Goal: Task Accomplishment & Management: Complete application form

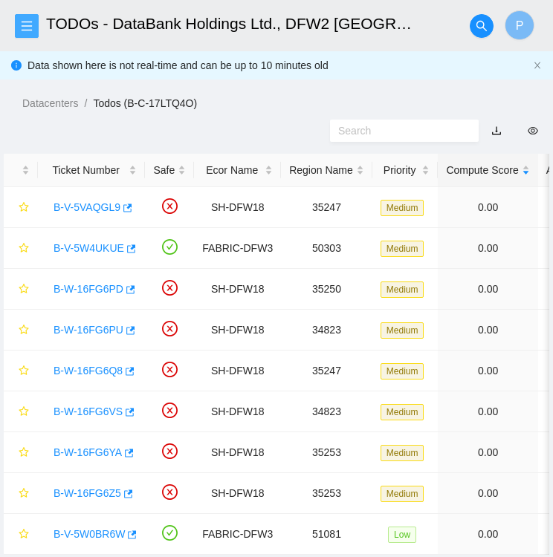
click at [27, 25] on icon "menu" at bounding box center [27, 26] width 12 height 12
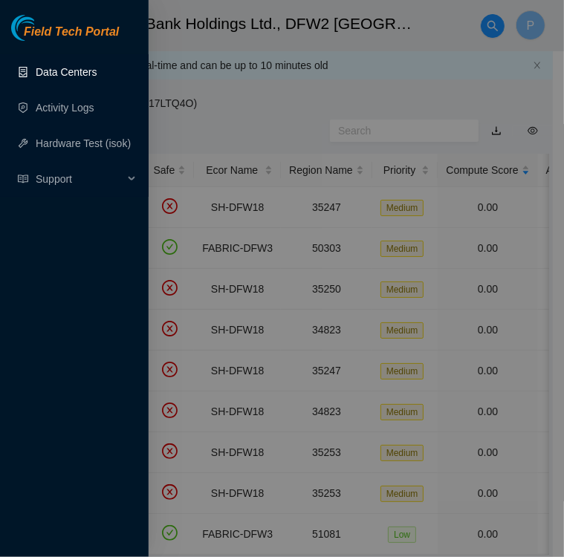
click at [65, 77] on link "Data Centers" at bounding box center [66, 72] width 61 height 12
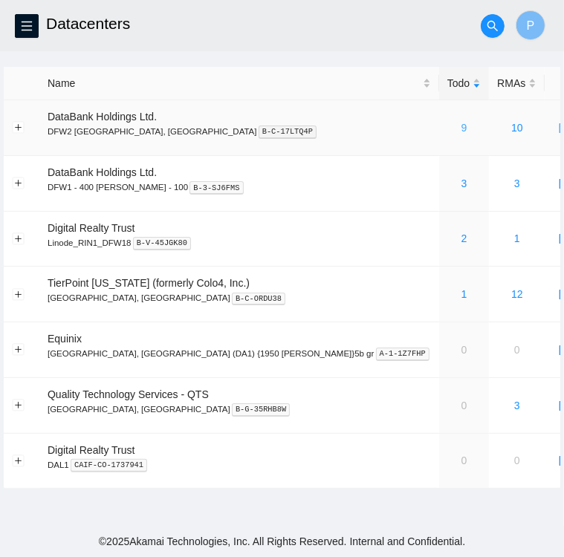
click at [461, 133] on link "9" at bounding box center [464, 128] width 6 height 12
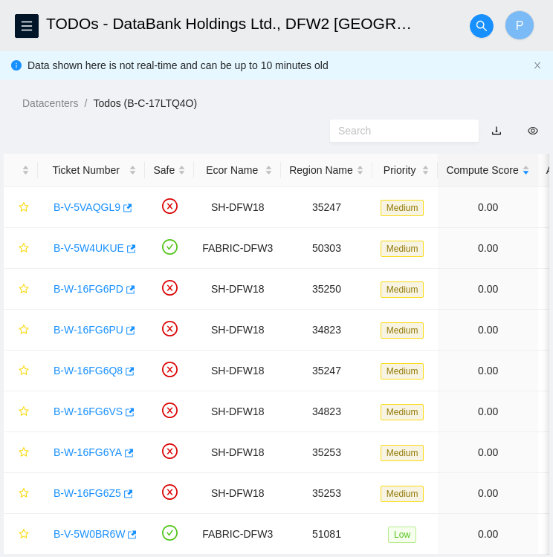
click at [241, 91] on div "Datacenters / Todos (B-C-17LTQ4O) /" at bounding box center [276, 69] width 553 height 83
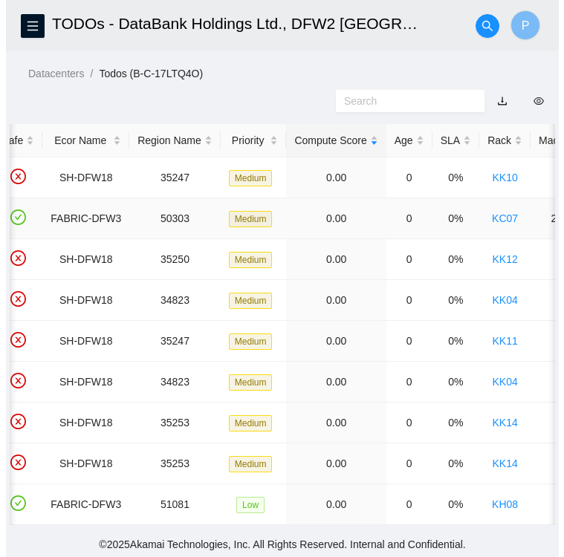
scroll to position [42, 0]
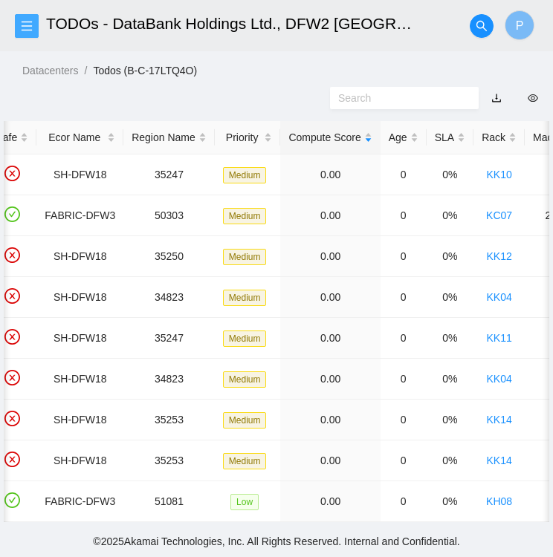
click at [31, 32] on button "button" at bounding box center [27, 26] width 24 height 24
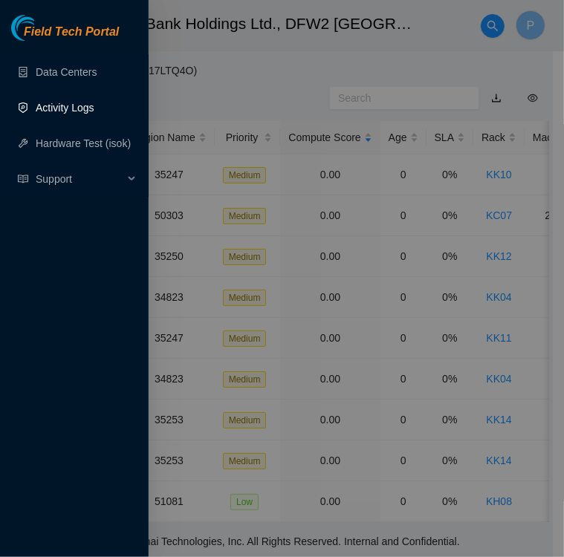
click at [60, 106] on link "Activity Logs" at bounding box center [65, 108] width 59 height 12
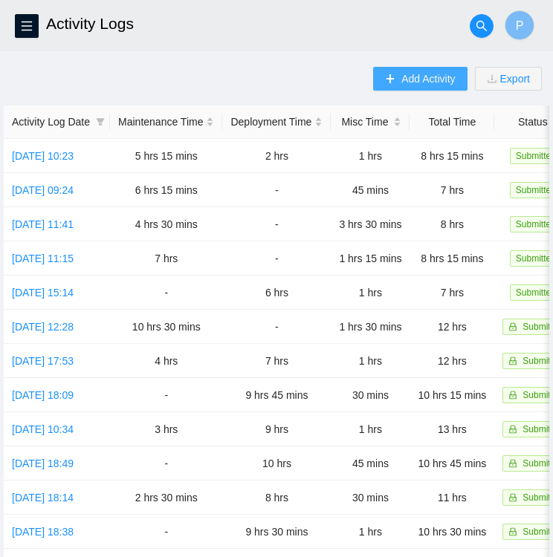
click at [416, 79] on span "Add Activity" at bounding box center [427, 79] width 53 height 16
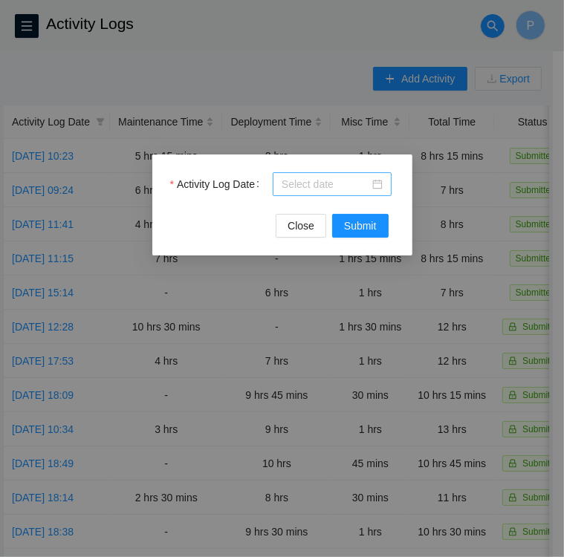
click at [377, 185] on div at bounding box center [331, 184] width 101 height 16
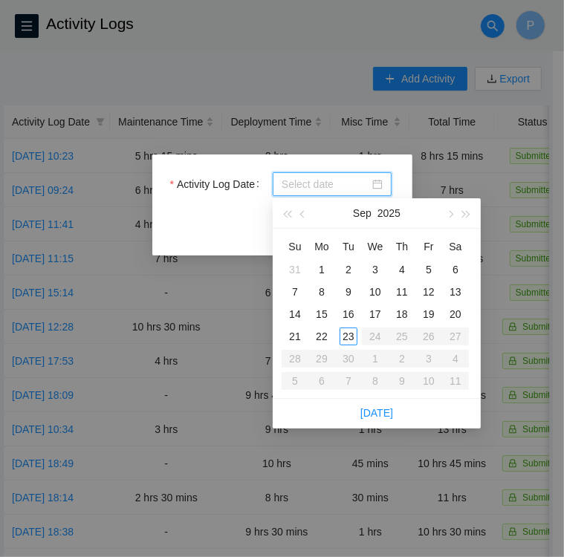
click at [204, 218] on div "Close Submit" at bounding box center [282, 226] width 224 height 24
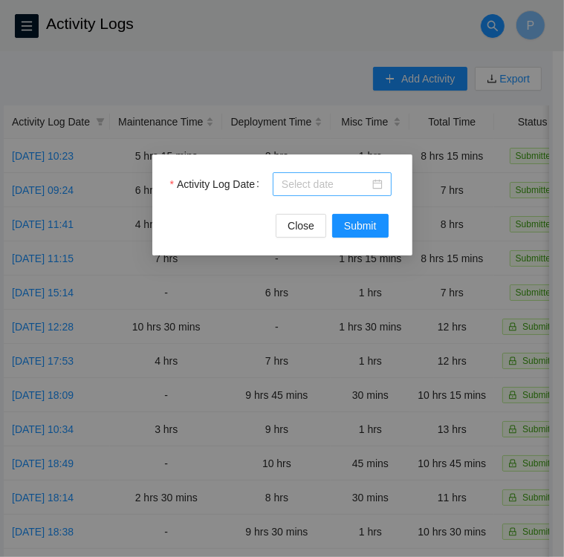
click at [325, 185] on input "Activity Log Date" at bounding box center [325, 184] width 88 height 16
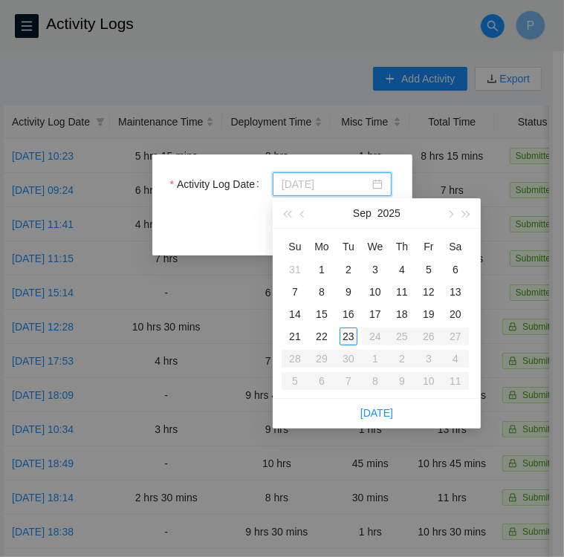
type input "2025-09-23"
click at [351, 336] on div "23" at bounding box center [348, 337] width 18 height 18
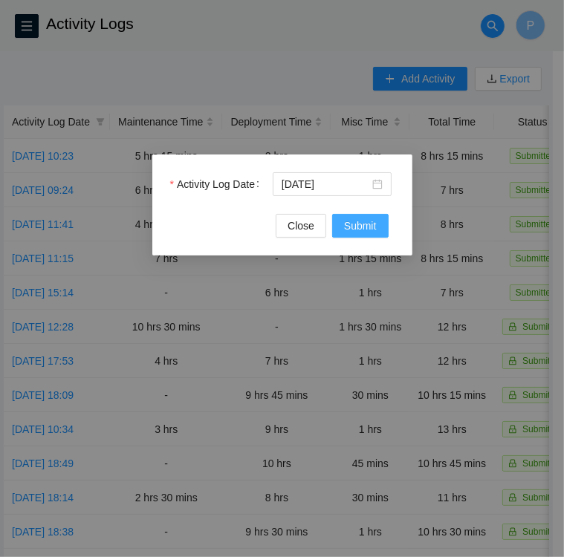
click at [366, 221] on span "Submit" at bounding box center [360, 226] width 33 height 16
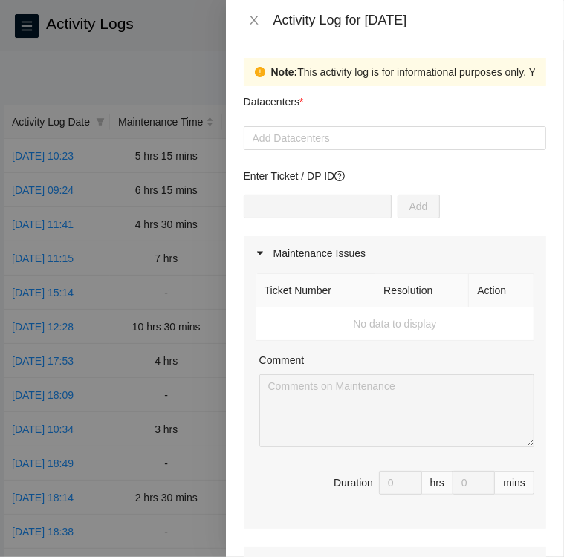
click at [480, 198] on div "Add" at bounding box center [395, 216] width 302 height 42
click at [419, 137] on div at bounding box center [394, 138] width 295 height 18
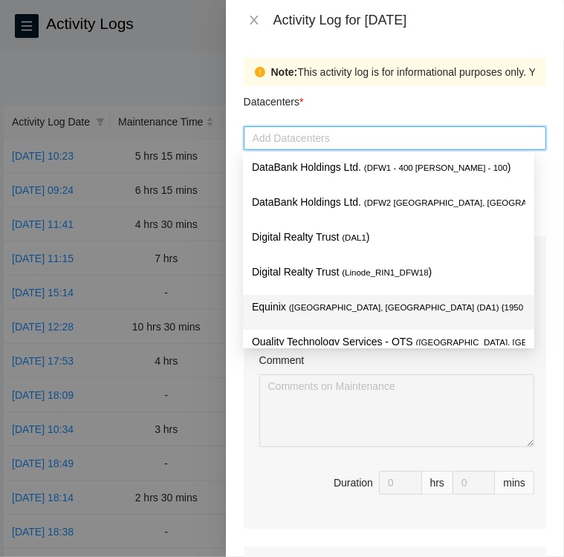
click at [343, 310] on span "( Dallas, TX (DA1) {1950 N. Stemmons}5b gr" at bounding box center [453, 307] width 329 height 9
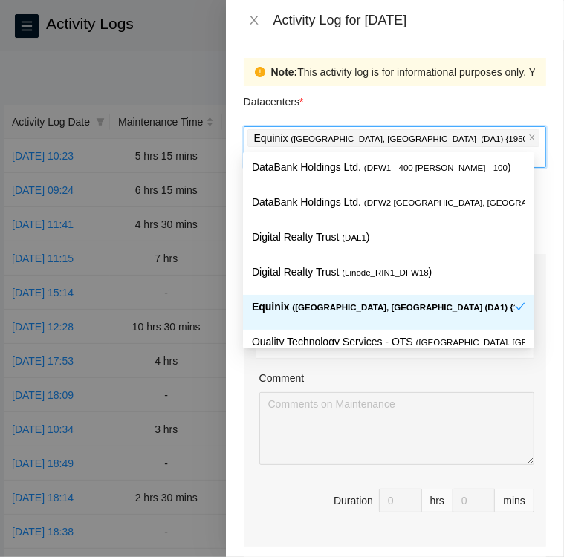
click at [548, 348] on div "Note: This activity log is for informational purposes only. You will not be pai…" at bounding box center [395, 298] width 338 height 517
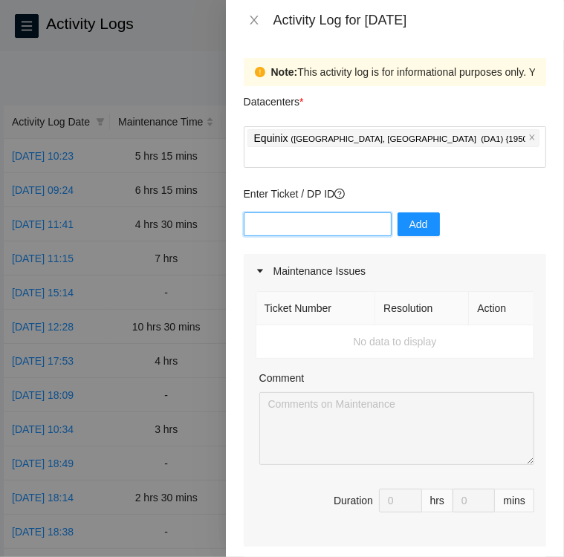
click at [261, 212] on input "text" at bounding box center [318, 224] width 148 height 24
click at [477, 186] on p "Enter Ticket / DP ID" at bounding box center [395, 194] width 302 height 16
click at [306, 212] on input "text" at bounding box center [318, 224] width 148 height 24
click at [307, 212] on input "text" at bounding box center [318, 224] width 148 height 24
click at [261, 212] on input "dp83408" at bounding box center [318, 224] width 148 height 24
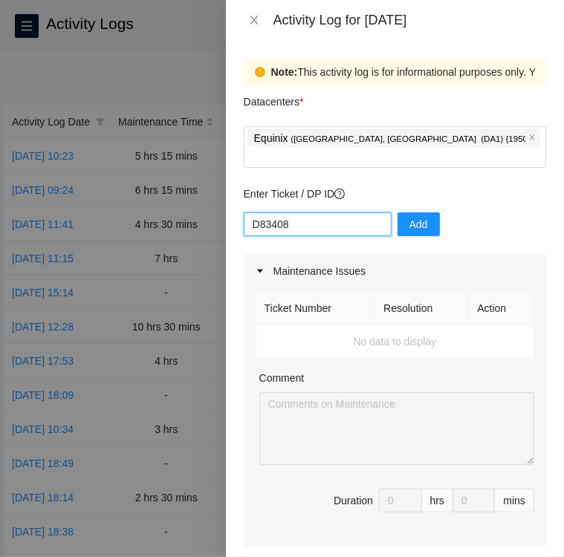
type input "DP83408"
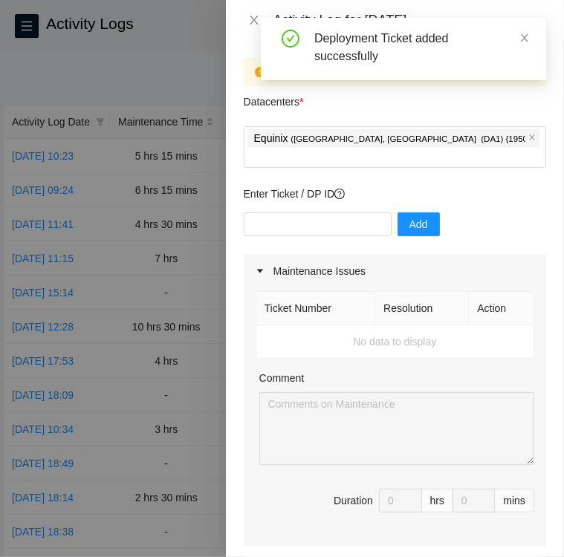
click at [489, 224] on div "Add" at bounding box center [395, 233] width 302 height 42
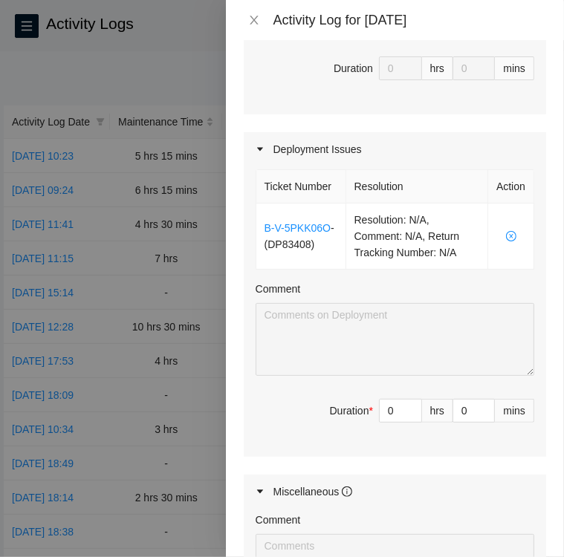
scroll to position [434, 0]
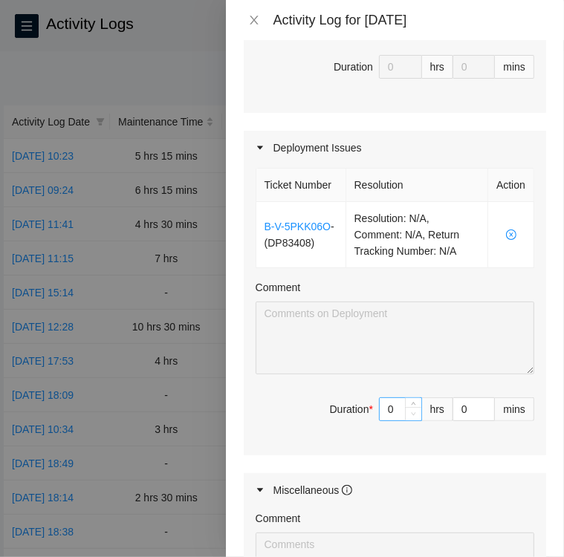
click at [406, 407] on span "Decrease Value" at bounding box center [413, 413] width 16 height 13
click at [411, 403] on icon "up" at bounding box center [413, 405] width 5 height 5
type input "1"
type input "2"
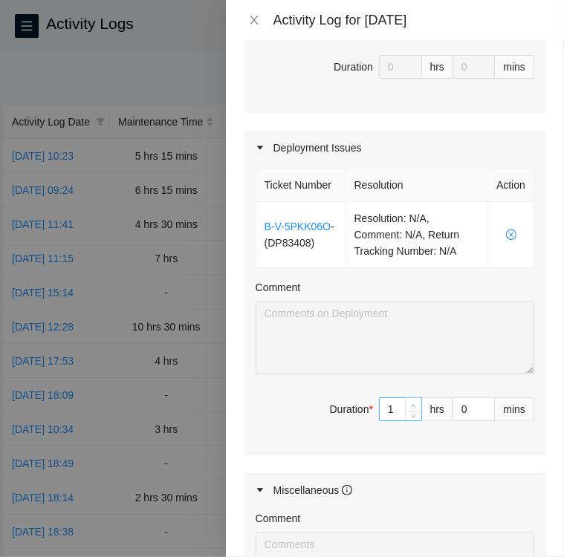
type input "2"
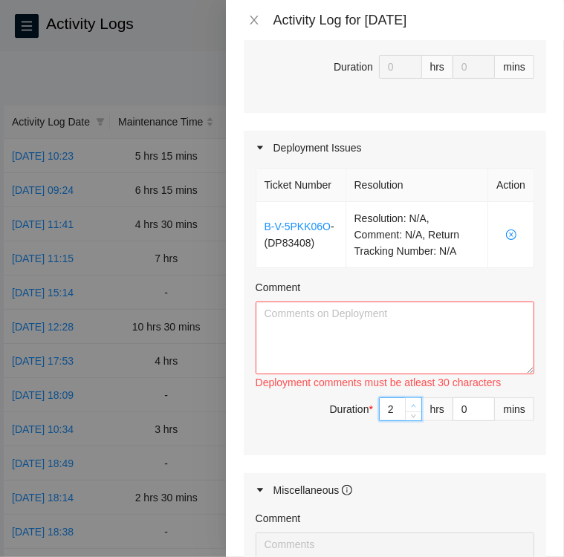
click at [411, 403] on icon "up" at bounding box center [413, 405] width 5 height 5
type input "3"
click at [411, 403] on icon "up" at bounding box center [413, 405] width 5 height 5
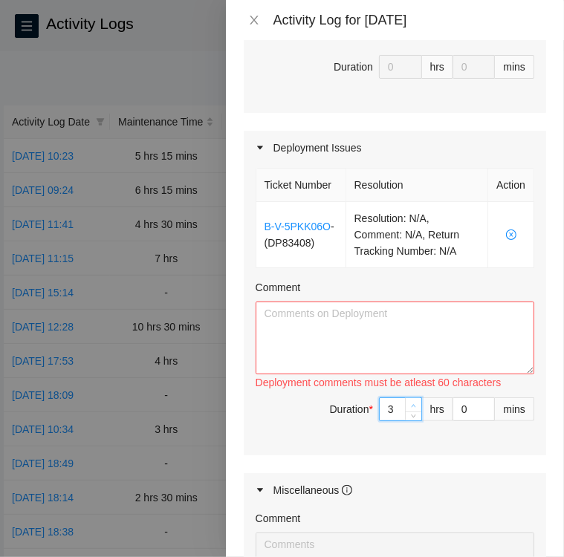
type input "4"
type input "5"
click at [411, 403] on icon "up" at bounding box center [413, 405] width 5 height 5
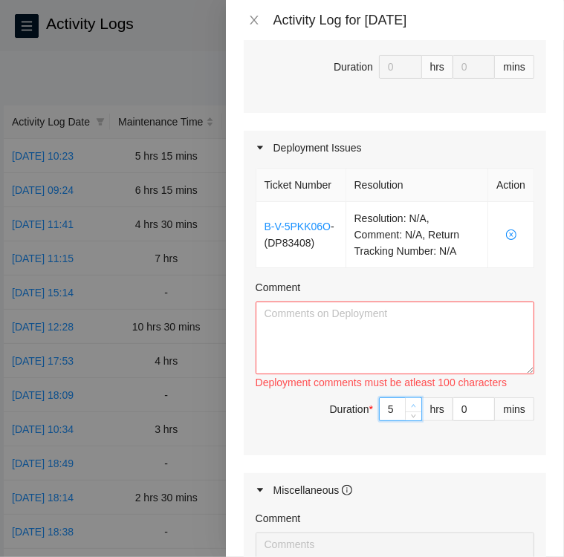
type input "6"
click at [411, 403] on icon "up" at bounding box center [413, 405] width 5 height 5
type input "7"
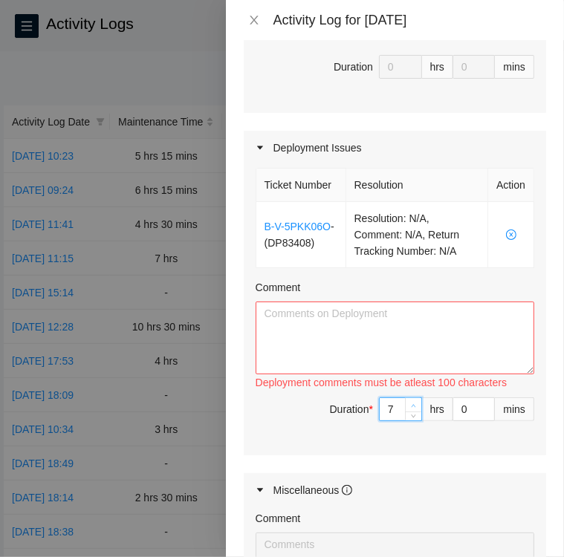
click at [411, 403] on icon "up" at bounding box center [413, 405] width 5 height 5
type input "8"
click at [411, 403] on icon "up" at bounding box center [413, 405] width 5 height 5
type input "9"
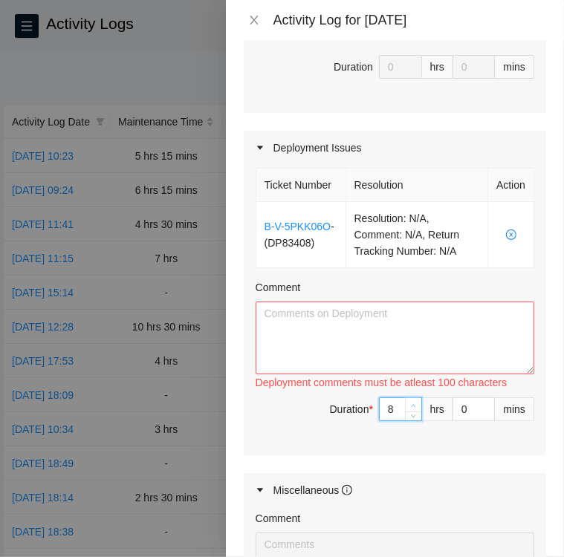
type input "9"
click at [411, 403] on icon "up" at bounding box center [413, 405] width 5 height 5
type input "10"
click at [411, 403] on icon "up" at bounding box center [413, 405] width 5 height 5
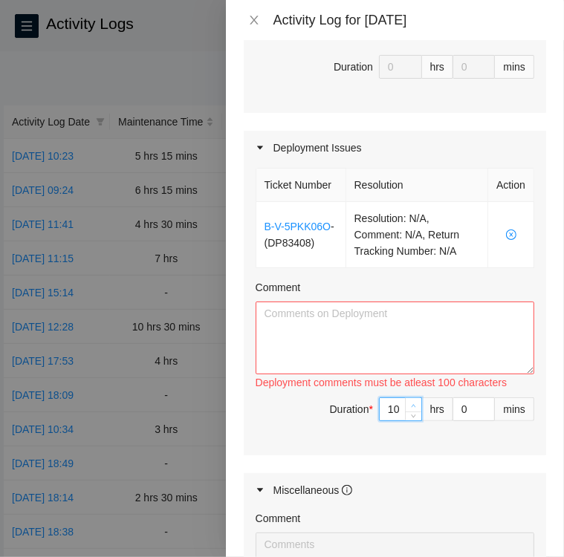
type input "11"
click at [411, 403] on icon "up" at bounding box center [413, 405] width 5 height 5
type input "12"
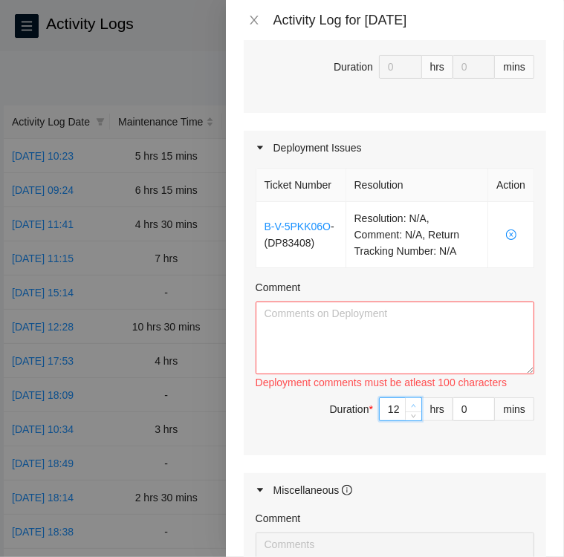
click at [411, 403] on icon "up" at bounding box center [413, 405] width 5 height 5
type input "13"
click at [411, 403] on icon "up" at bounding box center [413, 405] width 5 height 5
type input "14"
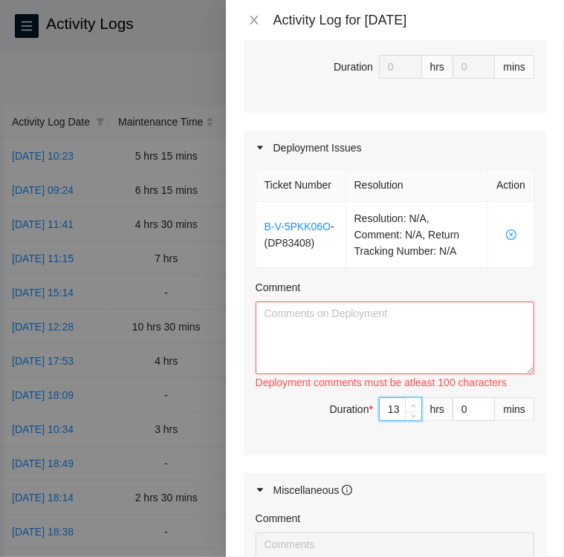
type input "14"
click at [411, 403] on icon "up" at bounding box center [413, 405] width 5 height 5
type input "15"
click at [411, 403] on icon "up" at bounding box center [413, 405] width 5 height 5
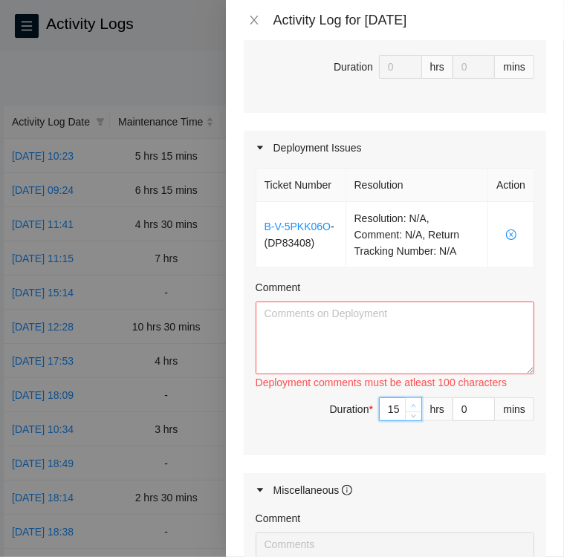
type input "16"
click at [411, 403] on icon "up" at bounding box center [413, 405] width 5 height 5
type input "17"
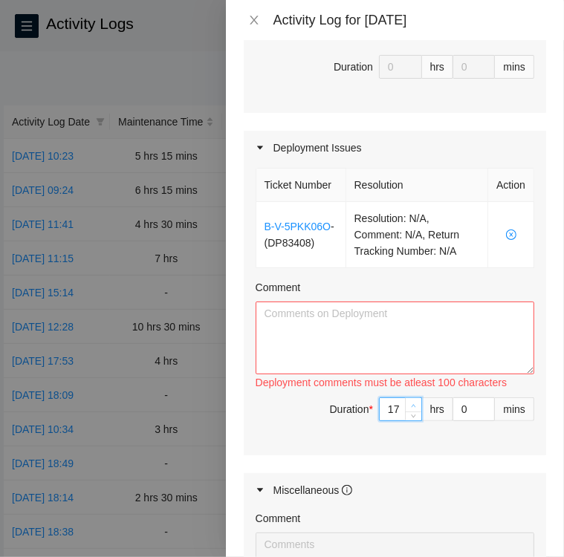
click at [411, 403] on icon "up" at bounding box center [413, 405] width 5 height 5
type input "18"
click at [411, 403] on icon "up" at bounding box center [413, 405] width 5 height 5
type input "17"
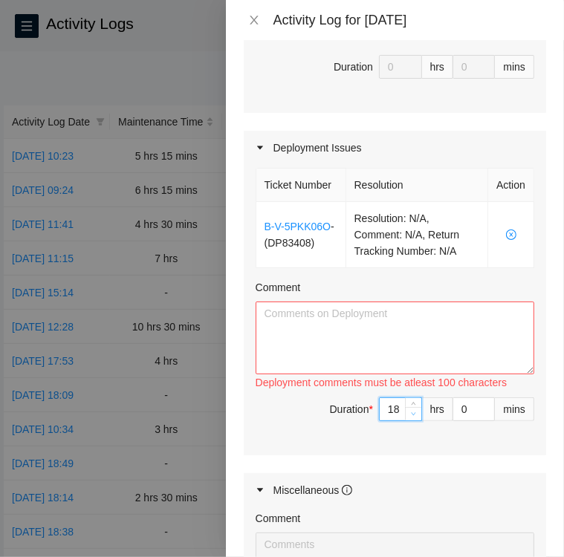
type input "17"
click at [411, 411] on icon "down" at bounding box center [413, 413] width 5 height 5
type input "16"
click at [411, 411] on icon "down" at bounding box center [413, 413] width 5 height 5
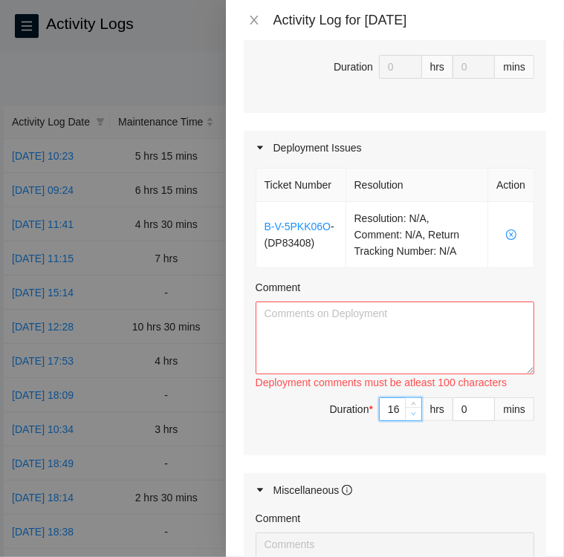
type input "15"
click at [411, 411] on icon "down" at bounding box center [413, 413] width 5 height 5
type input "14"
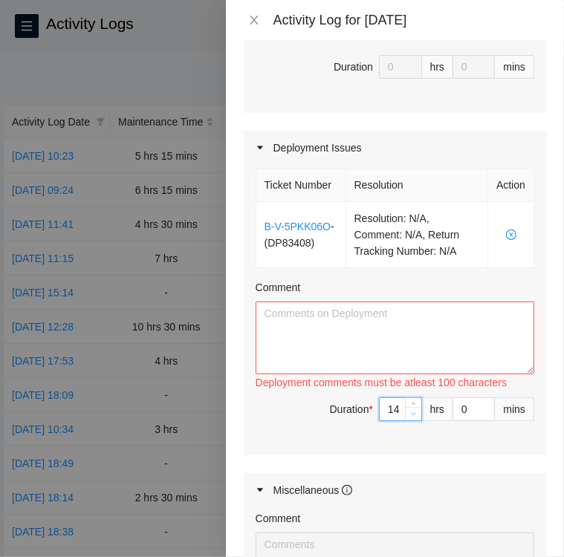
click at [411, 411] on icon "down" at bounding box center [413, 413] width 5 height 5
type input "13"
click at [411, 411] on icon "down" at bounding box center [413, 413] width 5 height 5
type input "12"
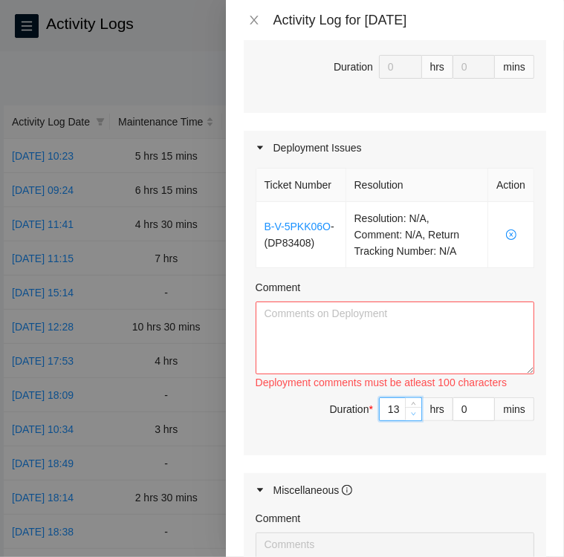
type input "12"
click at [411, 411] on icon "down" at bounding box center [413, 413] width 5 height 5
type input "11"
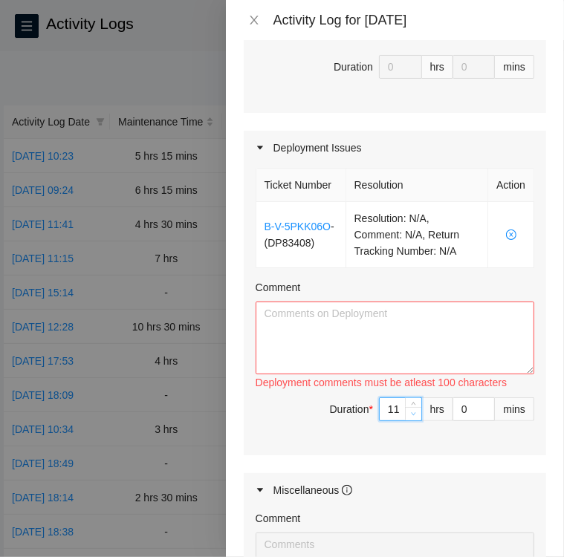
type input "10"
click at [411, 411] on icon "down" at bounding box center [413, 413] width 5 height 5
type input "9"
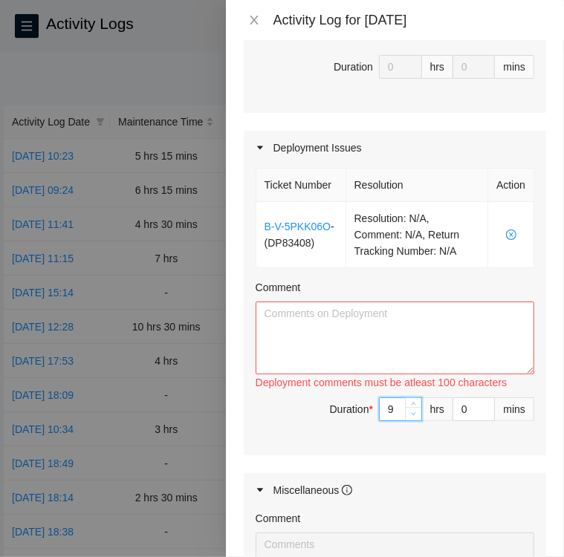
click at [411, 411] on icon "down" at bounding box center [413, 413] width 5 height 5
type input "8"
click at [411, 411] on icon "down" at bounding box center [413, 413] width 5 height 5
click at [319, 319] on textarea "Comment" at bounding box center [395, 338] width 279 height 73
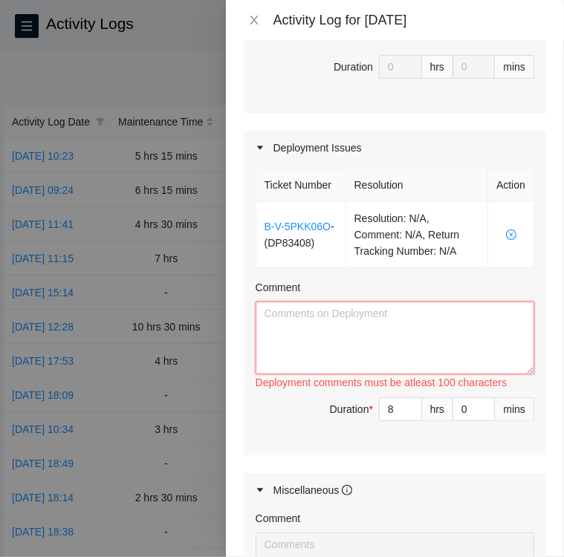
click at [319, 319] on textarea "Comment" at bounding box center [395, 338] width 279 height 73
click at [342, 336] on textarea "Comment" at bounding box center [395, 338] width 279 height 73
click at [357, 325] on textarea "Comment" at bounding box center [395, 338] width 279 height 73
click at [391, 310] on textarea "Worked with Ryan DeNam" at bounding box center [395, 338] width 279 height 73
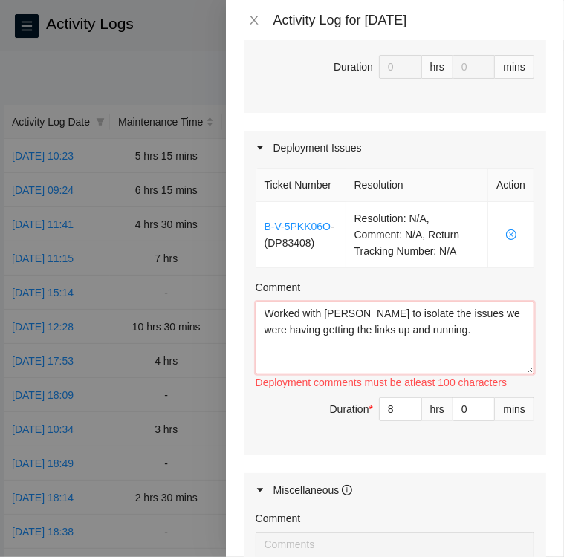
click at [259, 309] on textarea "Worked with Ryan DeNamur to isolate the issues we were having getting the links…" at bounding box center [395, 338] width 279 height 73
paste textarea "DP83408 Today at 9am scheduled migration DWDM dfw5: to DWDM dfw12-DP2. I connec…"
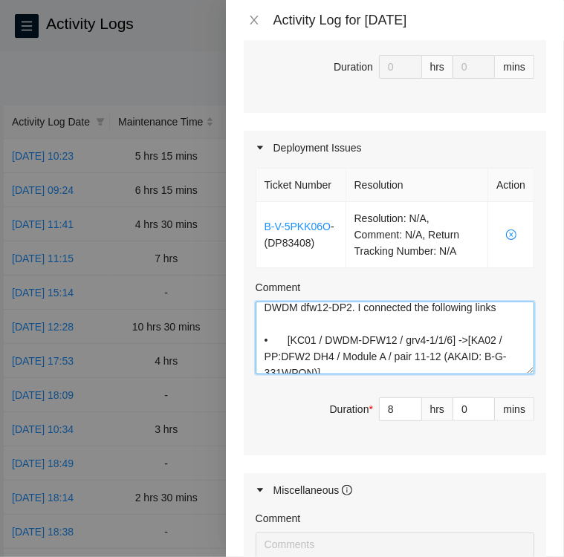
scroll to position [37, 0]
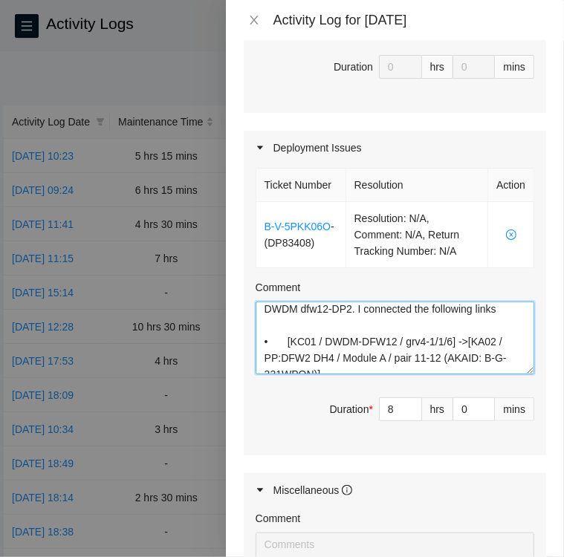
click at [258, 333] on textarea "DP83408 Today at 9am scheduled migration DWDM dfw5: to DWDM dfw12-DP2. I connec…" at bounding box center [395, 338] width 279 height 73
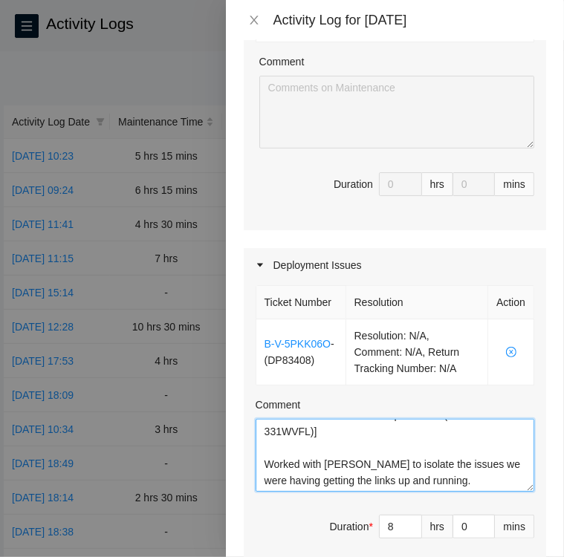
scroll to position [278, 0]
click at [264, 458] on textarea "DP83408 Today at 9am scheduled migration DWDM dfw5: to DWDM dfw12-DP2. I connec…" at bounding box center [395, 455] width 279 height 73
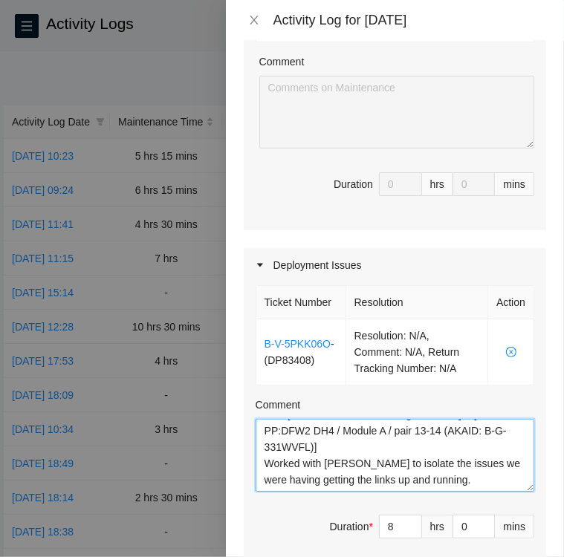
scroll to position [261, 0]
click at [501, 476] on textarea "DP83408 Today at 9am scheduled migration DWDM dfw5: to DWDM dfw12-DP2. I connec…" at bounding box center [395, 455] width 279 height 73
click at [388, 478] on textarea "DP83408 Today at 9am scheduled migration DWDM dfw5: to DWDM dfw12-DP2. I connec…" at bounding box center [395, 455] width 279 height 73
click at [493, 478] on textarea "DP83408 Today at 9am scheduled migration DWDM dfw5: to DWDM dfw12-DP2. I connec…" at bounding box center [395, 455] width 279 height 73
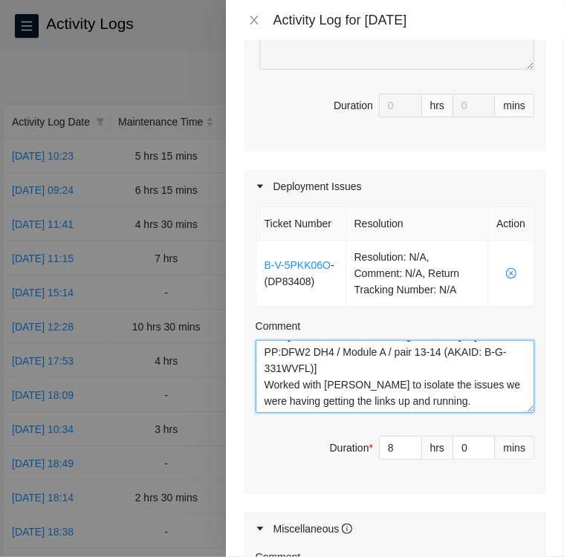
scroll to position [278, 0]
paste textarea "KC01 / DWDM-DFW12 / grv4-1/1/6] is receiving, but the light level is low"
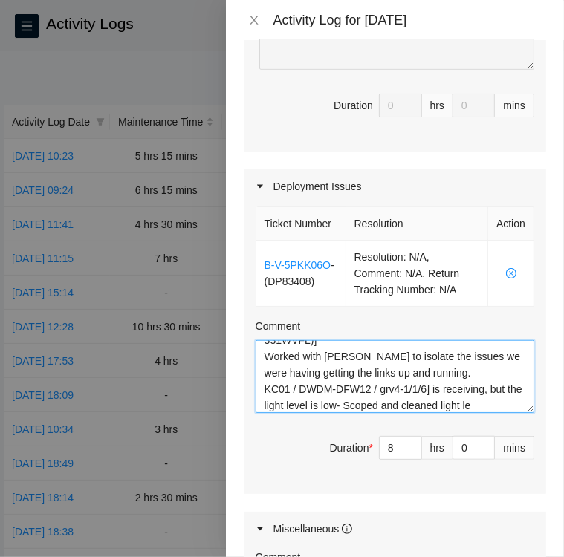
scroll to position [306, 0]
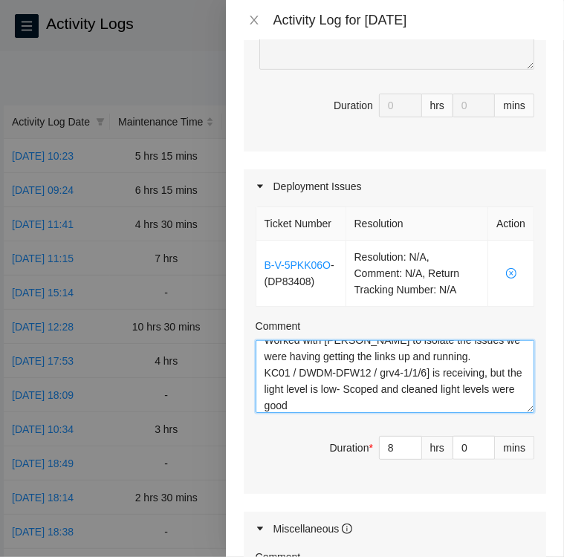
click at [361, 400] on textarea "DP83408 Today at 9am scheduled migration DWDM dfw5: to DWDM dfw12-DP2. I connec…" at bounding box center [395, 376] width 279 height 73
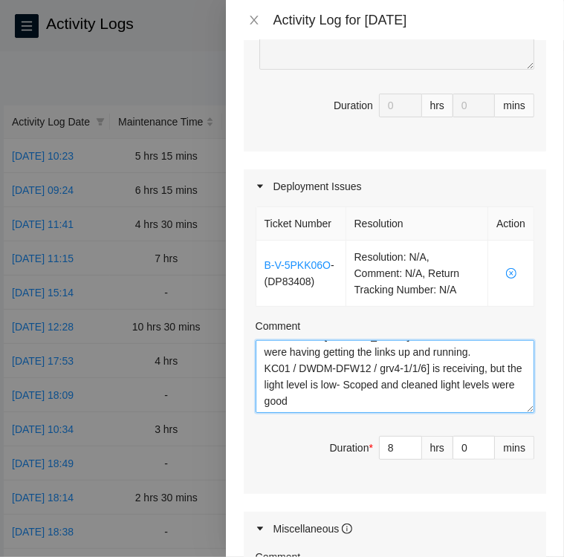
paste textarea "[KC01 / DWDM-DFW12 / grv4-1/3/11] is not receiving possibly polarity"
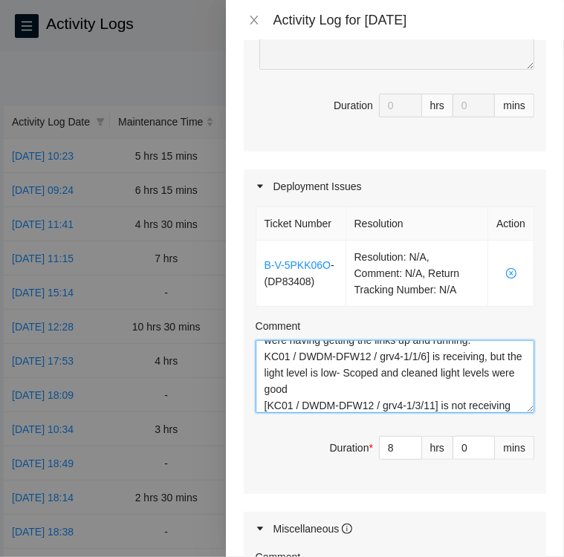
scroll to position [371, 0]
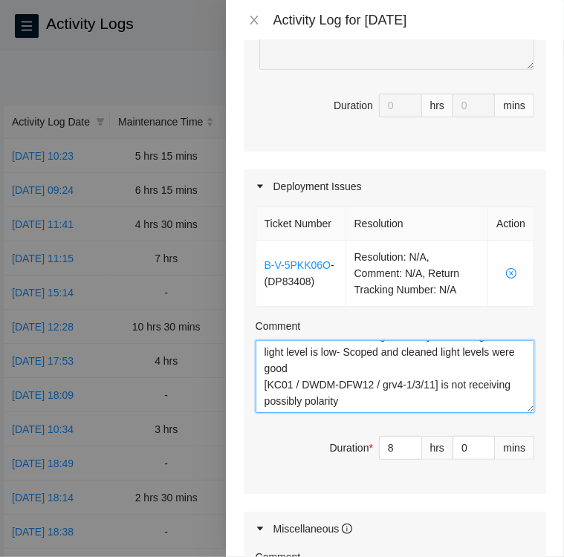
click at [347, 385] on textarea "DP83408 Today at 9am scheduled migration DWDM dfw5: to DWDM dfw12-DP2. I connec…" at bounding box center [395, 376] width 279 height 73
click at [458, 384] on textarea "DP83408 Today at 9am scheduled migration DWDM dfw5: to DWDM dfw12-DP2. I connec…" at bounding box center [395, 376] width 279 height 73
click at [458, 384] on textarea "DP83408 [DATE] at 9am scheduled migration DWDM dfw5: to DWDM dfw12-DP2. I conne…" at bounding box center [395, 376] width 279 height 73
type textarea "DP83408 [DATE] at 9am scheduled migration DWDM dfw5: to DWDM dfw12-DP2. I conne…"
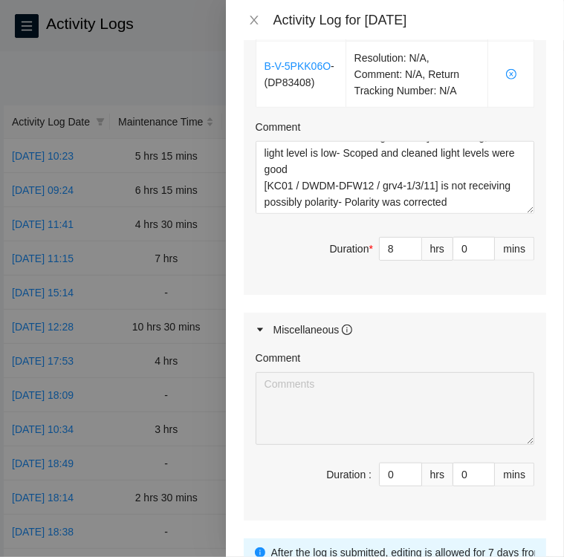
scroll to position [376, 0]
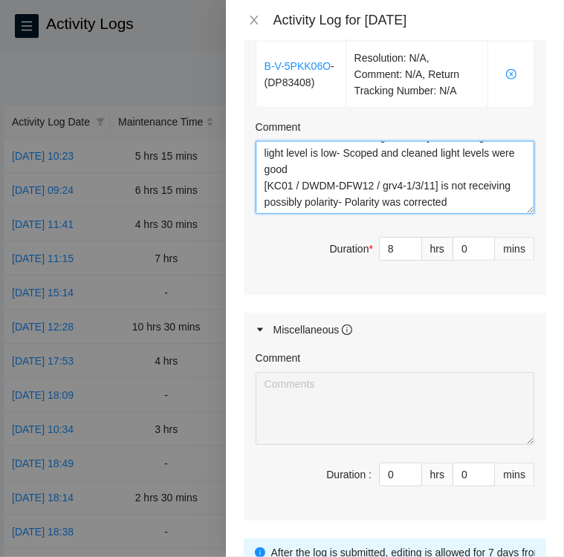
click at [463, 178] on textarea "DP83408 [DATE] at 9am scheduled migration DWDM dfw5: to DWDM dfw12-DP2. I conne…" at bounding box center [395, 177] width 279 height 73
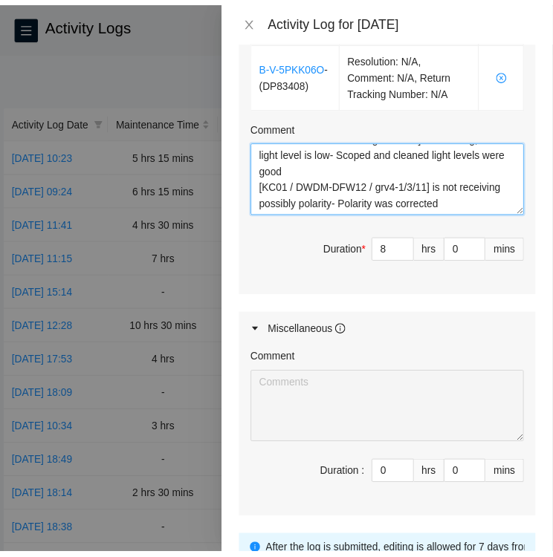
scroll to position [715, 0]
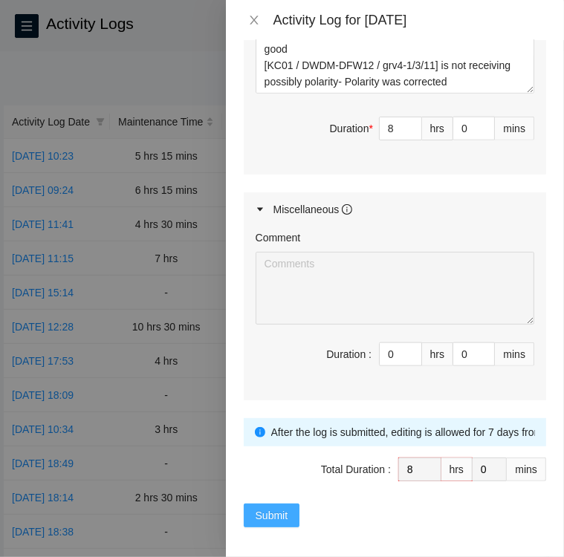
click at [276, 515] on span "Submit" at bounding box center [272, 515] width 33 height 16
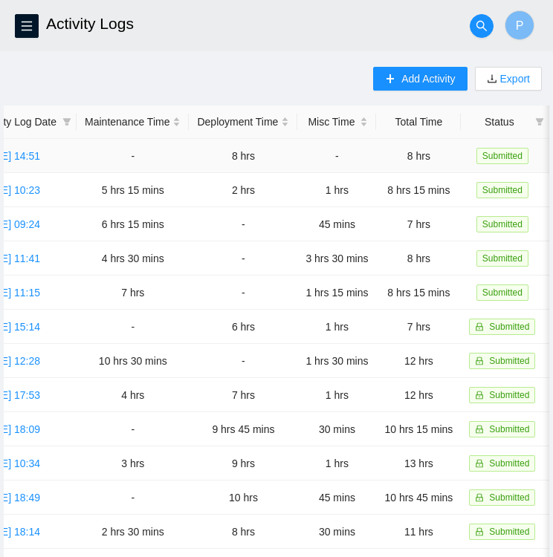
scroll to position [0, 0]
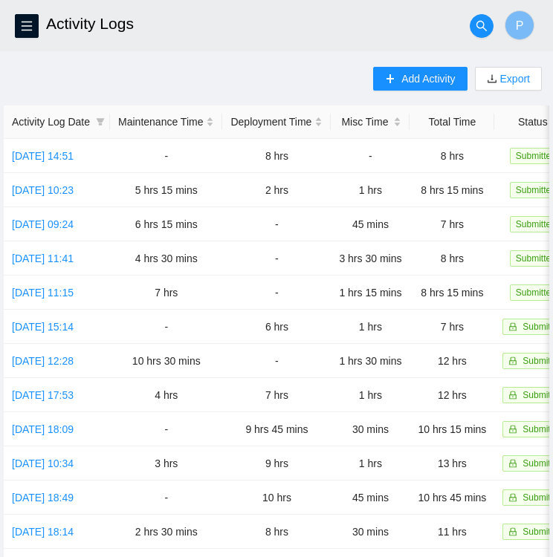
click at [18, 37] on header "Activity Logs P" at bounding box center [276, 25] width 553 height 51
click at [26, 22] on icon "menu" at bounding box center [27, 26] width 10 height 10
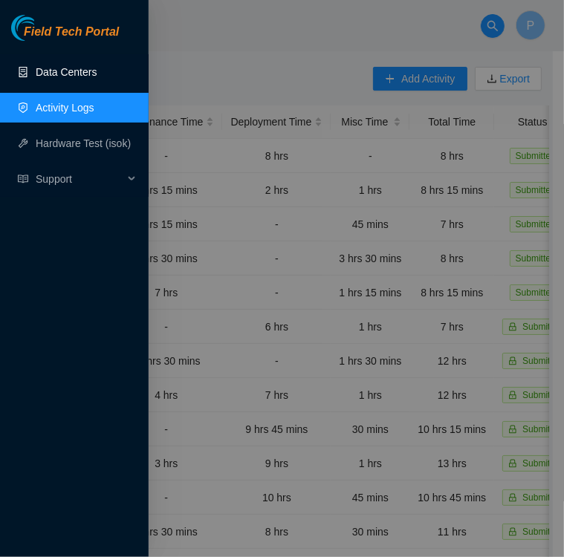
click at [54, 75] on link "Data Centers" at bounding box center [66, 72] width 61 height 12
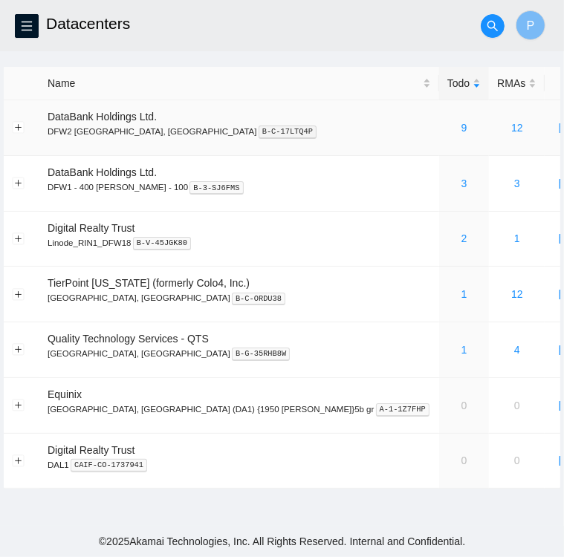
click at [447, 134] on div "9" at bounding box center [463, 128] width 33 height 16
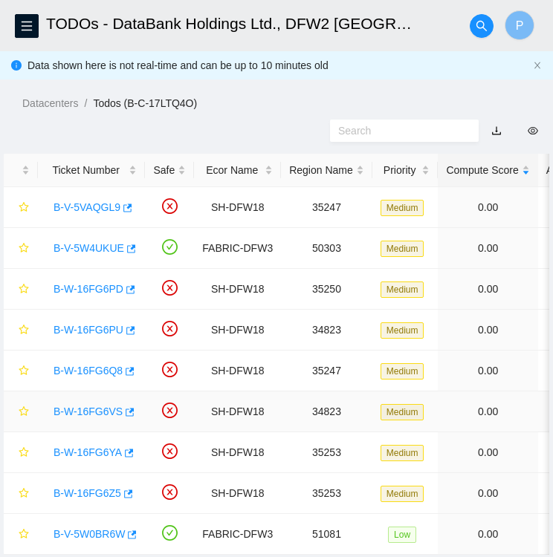
click at [78, 406] on link "B-W-16FG6VS" at bounding box center [87, 412] width 69 height 12
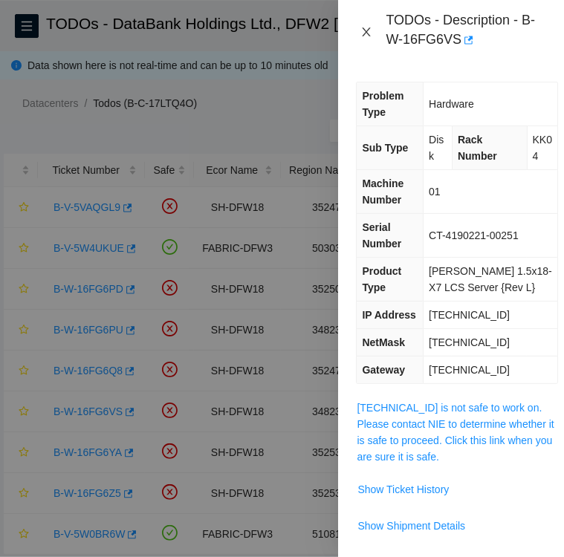
click at [371, 31] on icon "close" at bounding box center [366, 32] width 12 height 12
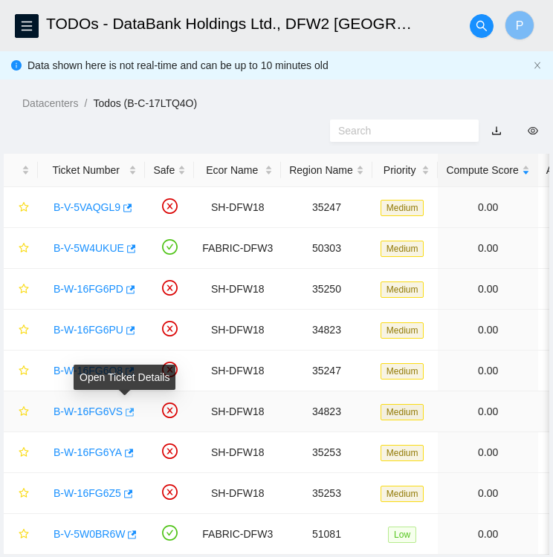
click at [127, 411] on icon "button" at bounding box center [130, 412] width 9 height 8
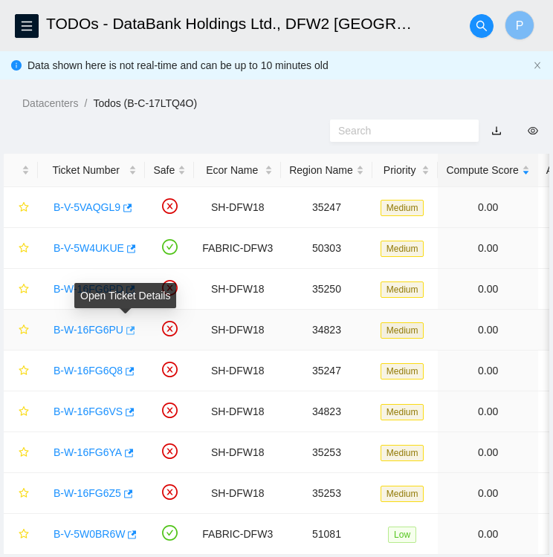
click at [126, 333] on icon "button" at bounding box center [130, 330] width 9 height 8
click at [179, 338] on td at bounding box center [169, 330] width 49 height 41
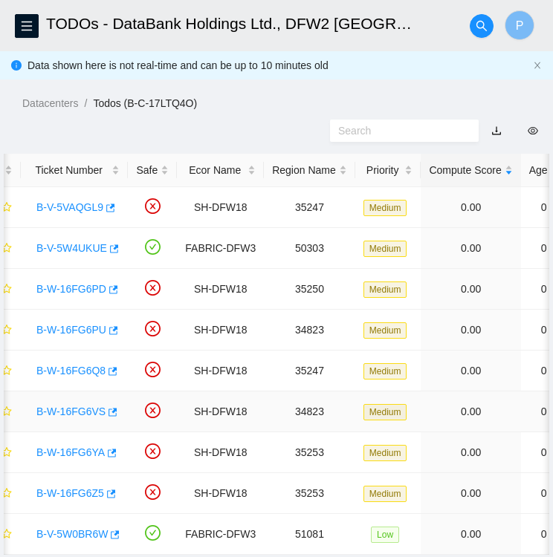
scroll to position [0, 16]
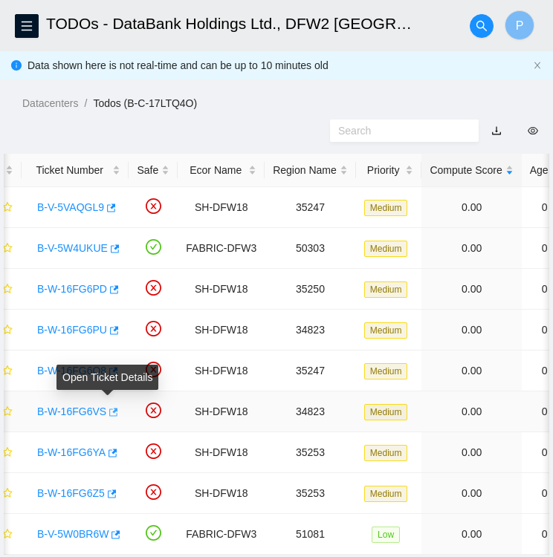
click at [110, 409] on icon "button" at bounding box center [113, 412] width 9 height 8
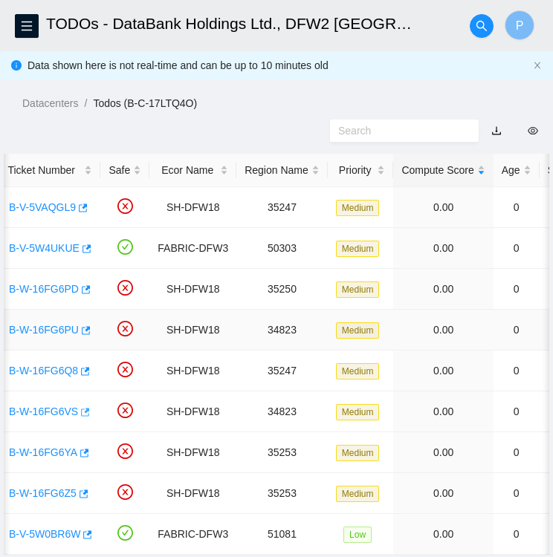
scroll to position [0, 0]
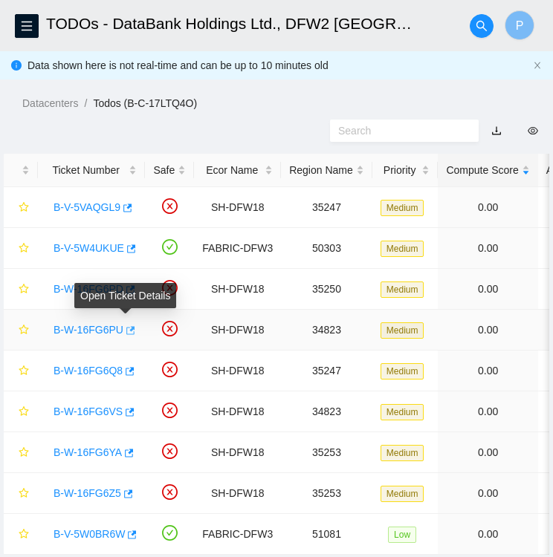
click at [126, 325] on icon "button" at bounding box center [129, 330] width 10 height 10
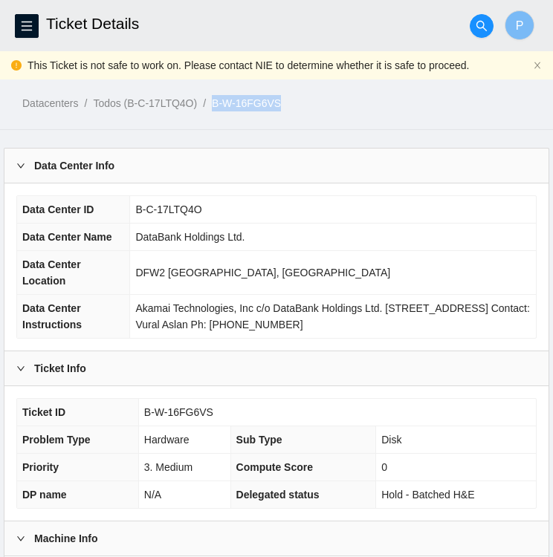
drag, startPoint x: 281, startPoint y: 105, endPoint x: 213, endPoint y: 105, distance: 67.6
click at [213, 105] on ol "Datacenters / Todos (B-C-17LTQ4O) / B-W-16FG6VS /" at bounding box center [287, 103] width 530 height 16
copy link "B-W-16FG6VS"
drag, startPoint x: 215, startPoint y: 408, endPoint x: 140, endPoint y: 415, distance: 76.1
click at [140, 415] on td "B-W-16FG6VS" at bounding box center [336, 412] width 397 height 27
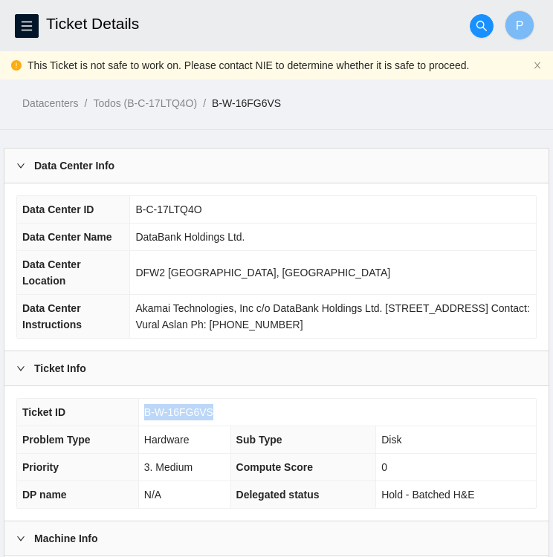
copy span "B-W-16FG6VS"
drag, startPoint x: 218, startPoint y: 408, endPoint x: 143, endPoint y: 410, distance: 75.0
click at [143, 410] on td "B-W-16FG6PU" at bounding box center [336, 412] width 397 height 27
copy span "B-W-16FG6PU"
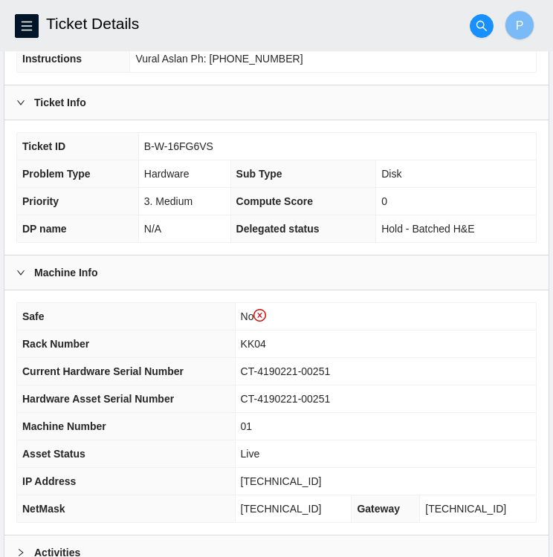
scroll to position [414, 0]
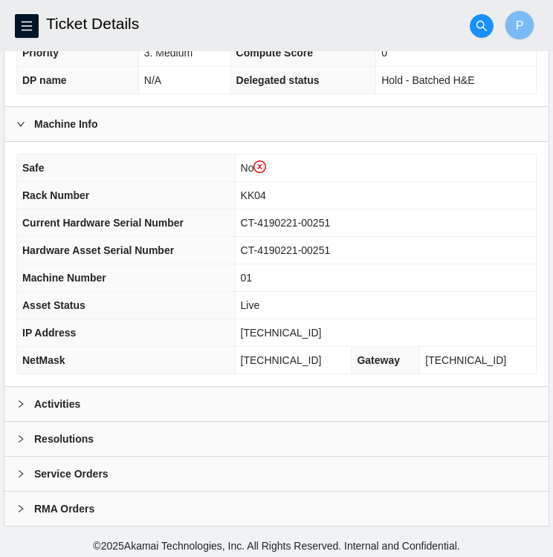
click at [206, 398] on div "Activities" at bounding box center [276, 404] width 544 height 34
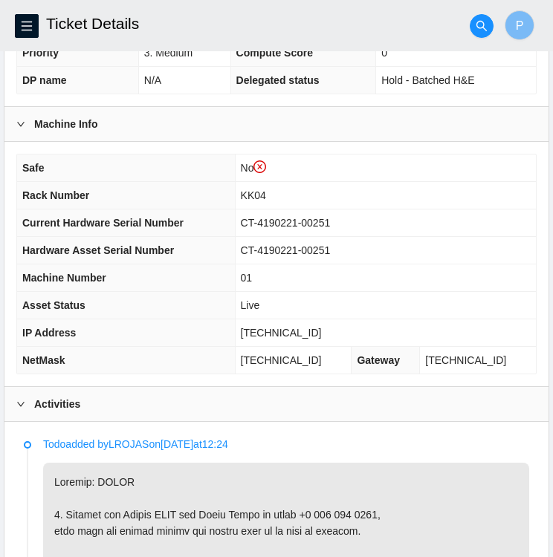
click at [206, 398] on div "Activities" at bounding box center [276, 404] width 544 height 34
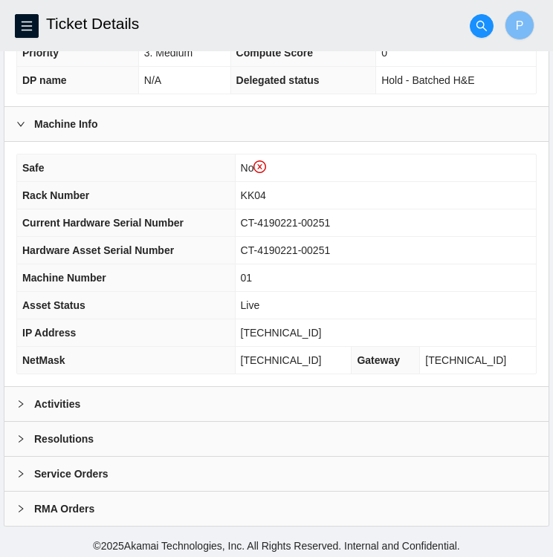
click at [197, 400] on div "Activities" at bounding box center [276, 404] width 544 height 34
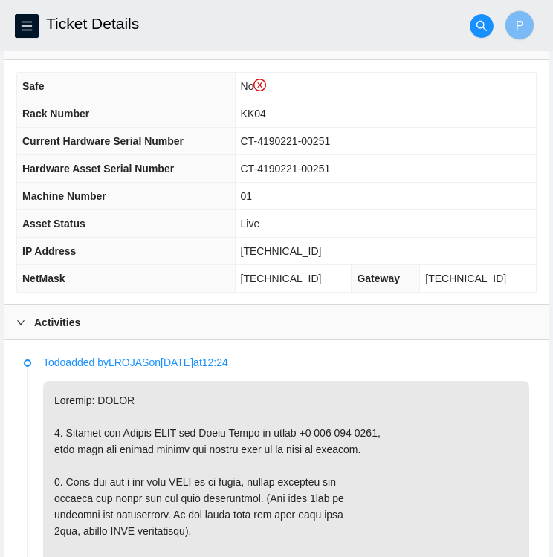
scroll to position [468, 0]
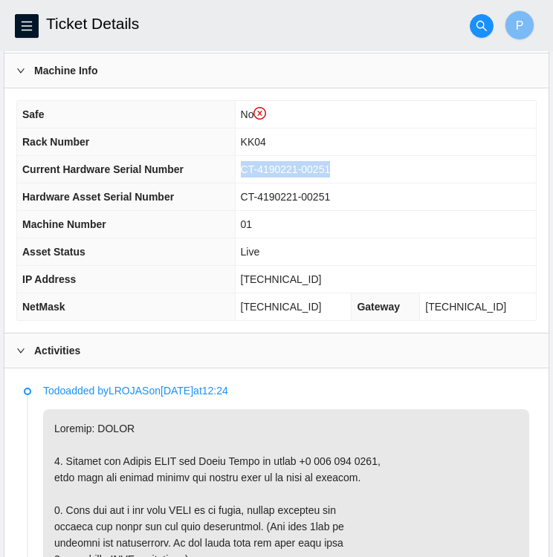
drag, startPoint x: 348, startPoint y: 167, endPoint x: 261, endPoint y: 166, distance: 86.9
click at [261, 166] on td "CT-4190221-00251" at bounding box center [385, 169] width 301 height 27
copy span "CT-4190221-00251"
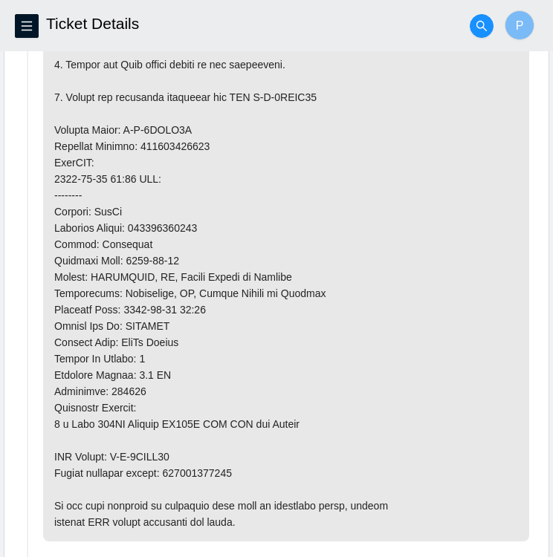
scroll to position [1125, 0]
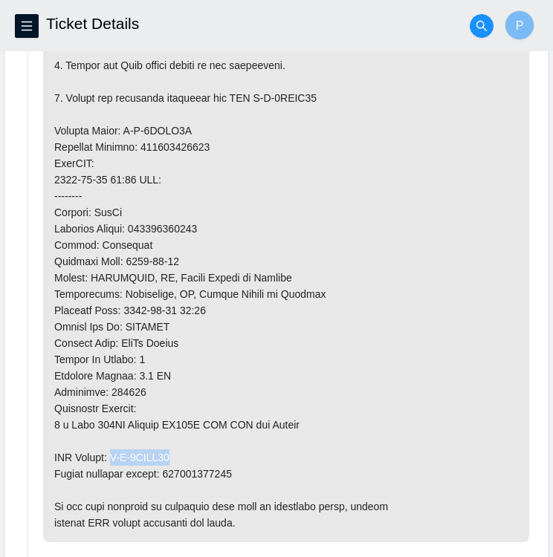
drag, startPoint x: 178, startPoint y: 446, endPoint x: 116, endPoint y: 456, distance: 63.1
click at [116, 456] on p at bounding box center [286, 147] width 486 height 790
copy p "B-V-5VLFE82"
click at [187, 126] on p at bounding box center [286, 147] width 486 height 790
drag, startPoint x: 180, startPoint y: 129, endPoint x: 123, endPoint y: 125, distance: 57.4
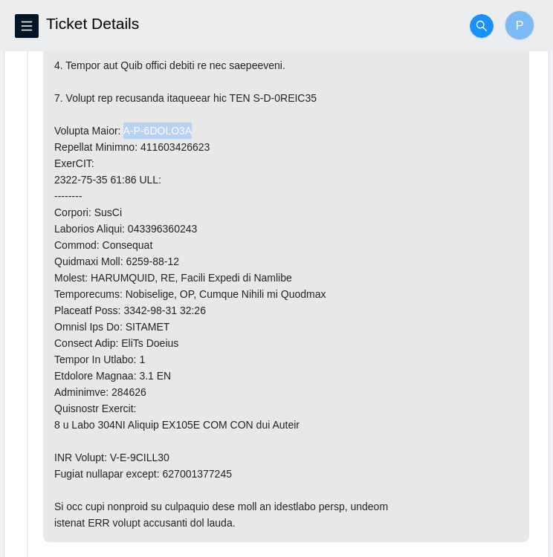
click at [123, 125] on p at bounding box center [286, 147] width 486 height 790
copy p "B-V-5VLFE7T"
drag, startPoint x: 202, startPoint y: 221, endPoint x: 163, endPoint y: 201, distance: 43.8
click at [163, 201] on p at bounding box center [286, 147] width 486 height 790
drag, startPoint x: 163, startPoint y: 201, endPoint x: 261, endPoint y: 206, distance: 98.1
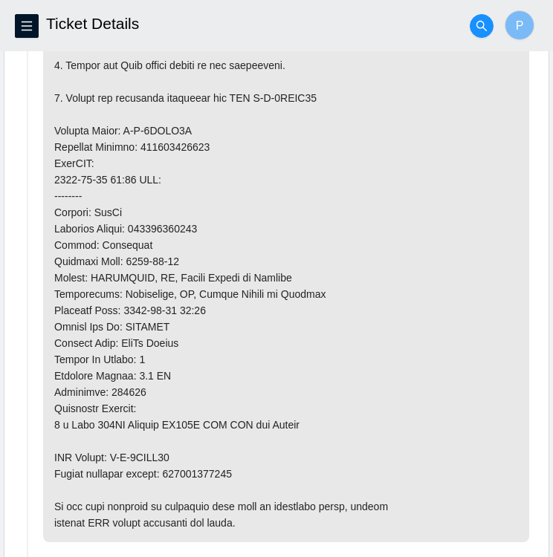
click at [261, 206] on p at bounding box center [286, 147] width 486 height 790
drag, startPoint x: 214, startPoint y: 225, endPoint x: 137, endPoint y: 221, distance: 76.6
click at [137, 221] on p at bounding box center [286, 147] width 486 height 790
copy p "463470057837"
click at [440, 411] on p at bounding box center [286, 147] width 486 height 790
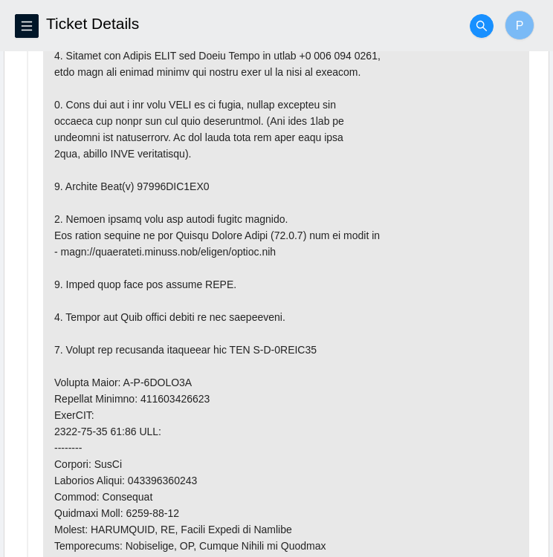
scroll to position [874, 0]
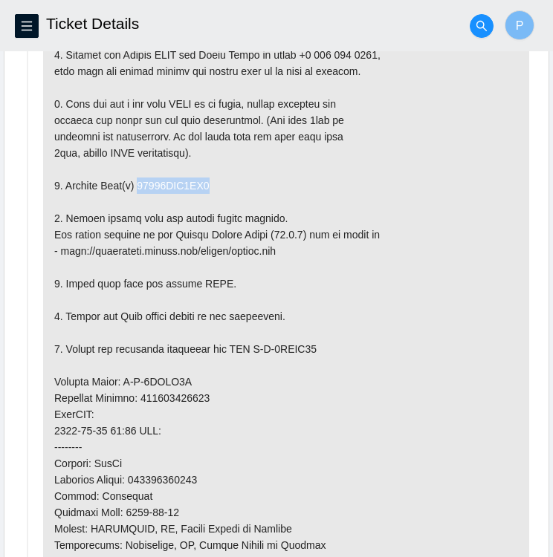
drag, startPoint x: 210, startPoint y: 180, endPoint x: 138, endPoint y: 180, distance: 72.0
click at [138, 180] on p at bounding box center [286, 398] width 486 height 790
copy p "18521FDB4EA5"
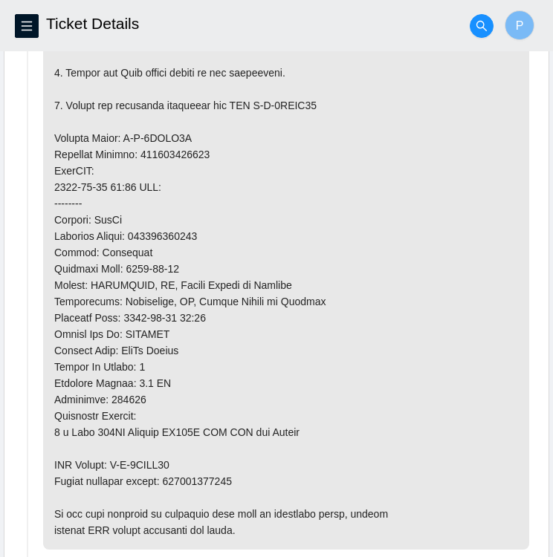
scroll to position [1119, 0]
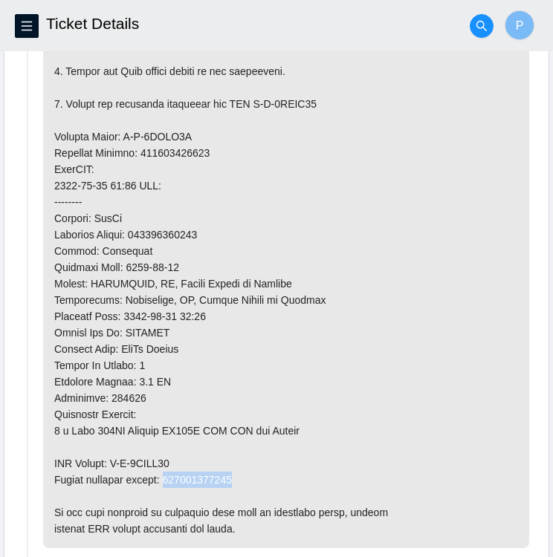
drag, startPoint x: 235, startPoint y: 473, endPoint x: 169, endPoint y: 475, distance: 66.1
click at [169, 475] on p at bounding box center [286, 153] width 486 height 790
copy p "463470057848"
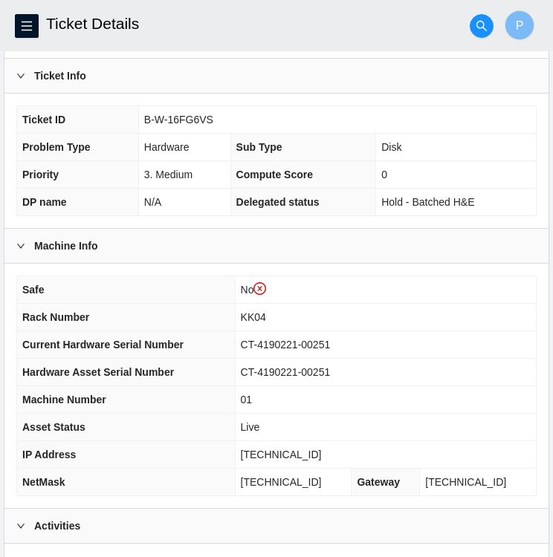
scroll to position [0, 0]
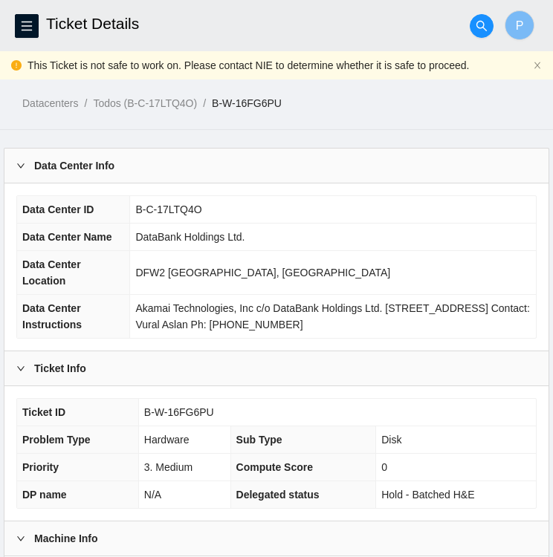
click at [220, 406] on td "B-W-16FG6PU" at bounding box center [336, 412] width 397 height 27
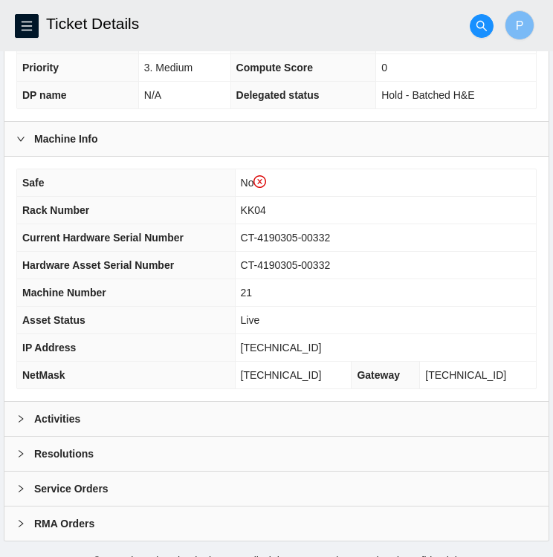
scroll to position [414, 0]
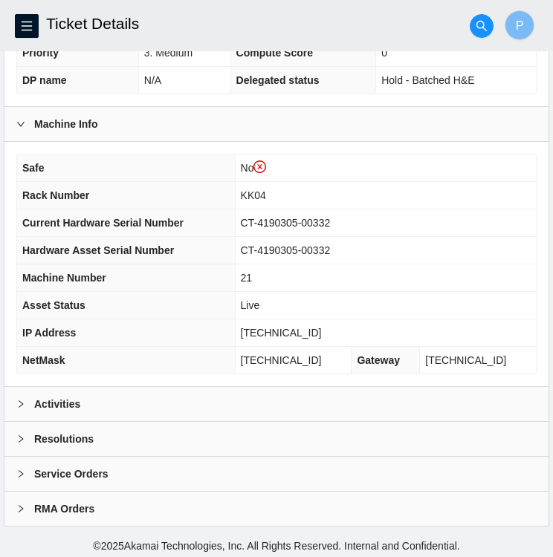
click at [222, 395] on div "Activities" at bounding box center [276, 404] width 544 height 34
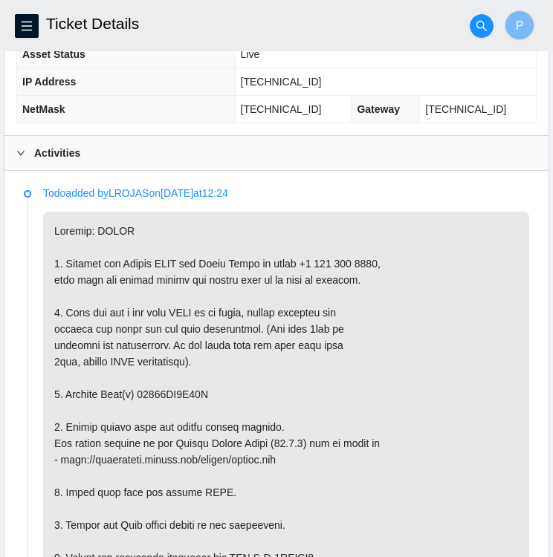
scroll to position [666, 0]
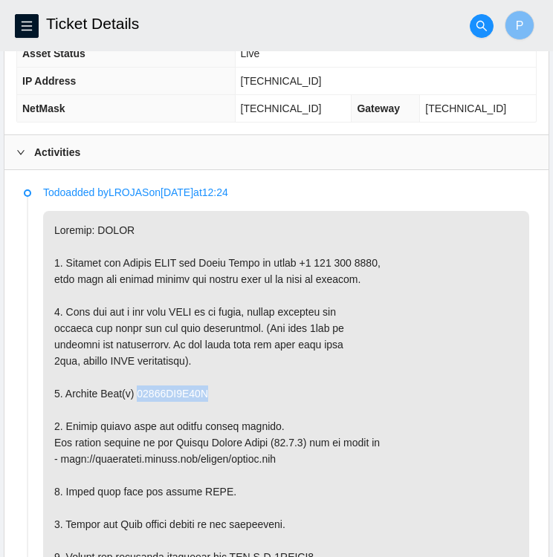
drag, startPoint x: 205, startPoint y: 385, endPoint x: 137, endPoint y: 387, distance: 68.4
copy p "18521FD9E63F"
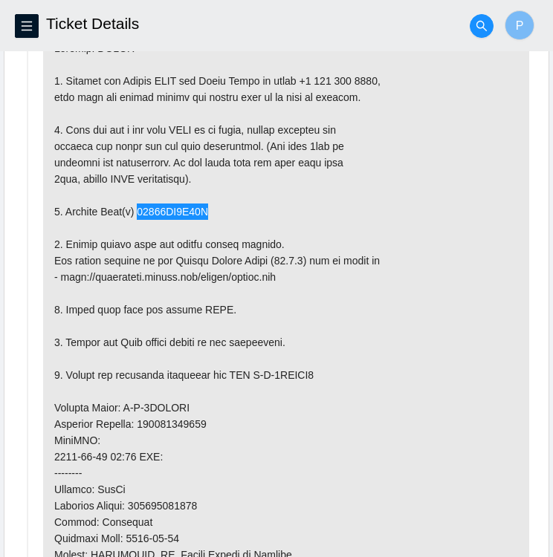
scroll to position [847, 0]
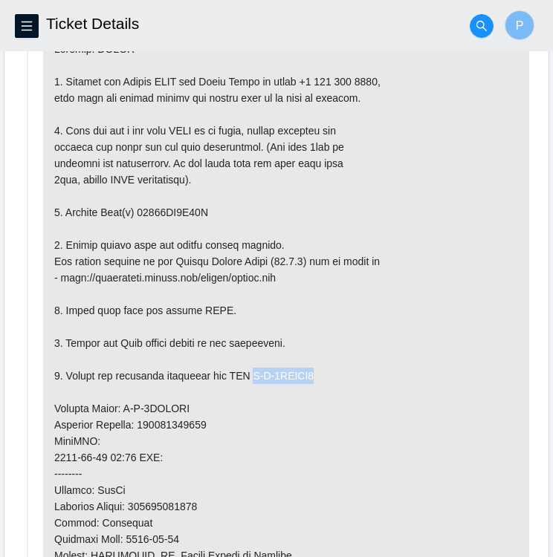
drag, startPoint x: 319, startPoint y: 366, endPoint x: 255, endPoint y: 374, distance: 65.0
click at [255, 374] on p at bounding box center [286, 425] width 486 height 790
copy p "B-V-5VMXRK5"
drag, startPoint x: 187, startPoint y: 400, endPoint x: 122, endPoint y: 397, distance: 65.4
click at [122, 397] on p at bounding box center [286, 425] width 486 height 790
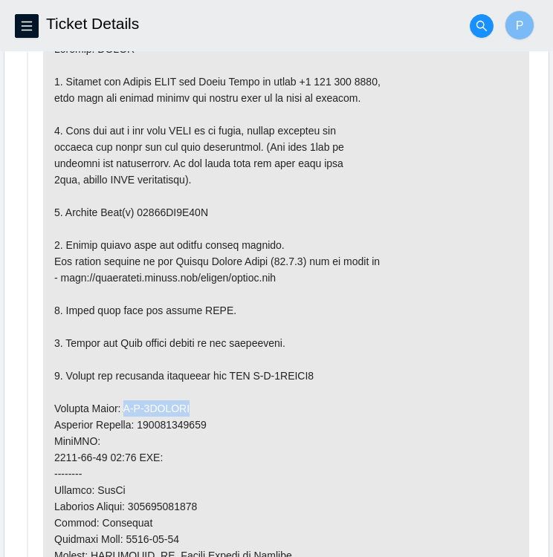
copy p "B-V-5VMXRJW"
drag, startPoint x: 211, startPoint y: 418, endPoint x: 143, endPoint y: 416, distance: 68.4
click at [143, 416] on p at bounding box center [286, 425] width 486 height 790
copy p "463470057892"
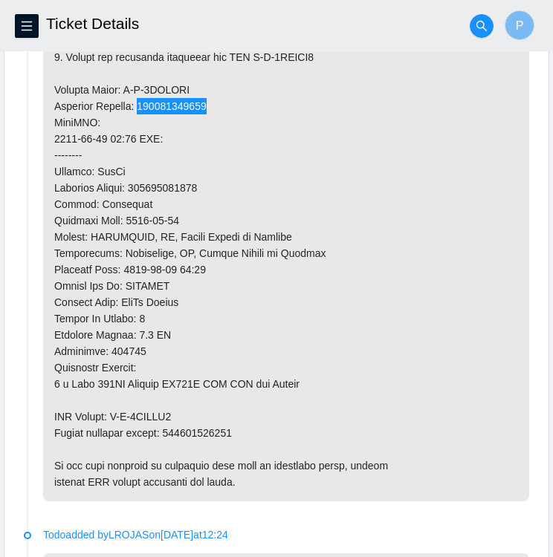
scroll to position [1167, 0]
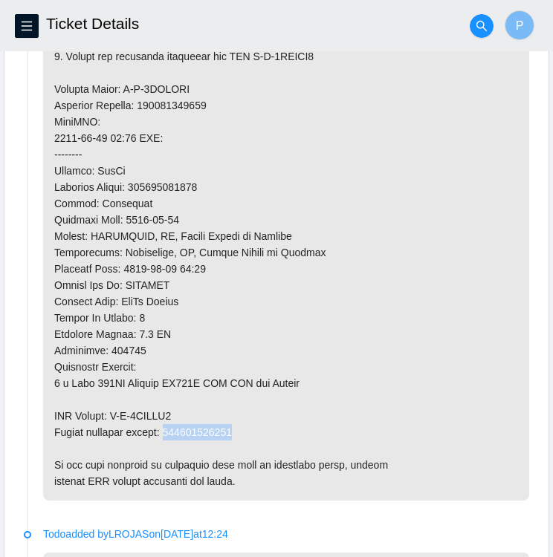
drag, startPoint x: 232, startPoint y: 430, endPoint x: 169, endPoint y: 429, distance: 63.1
click at [169, 429] on p at bounding box center [286, 105] width 486 height 790
copy p "463470057907"
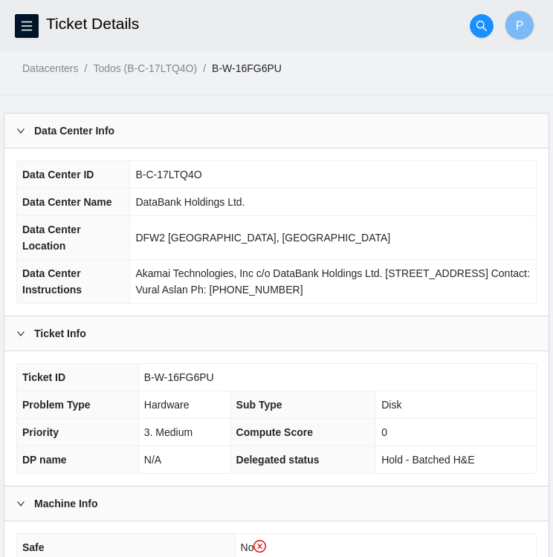
scroll to position [0, 0]
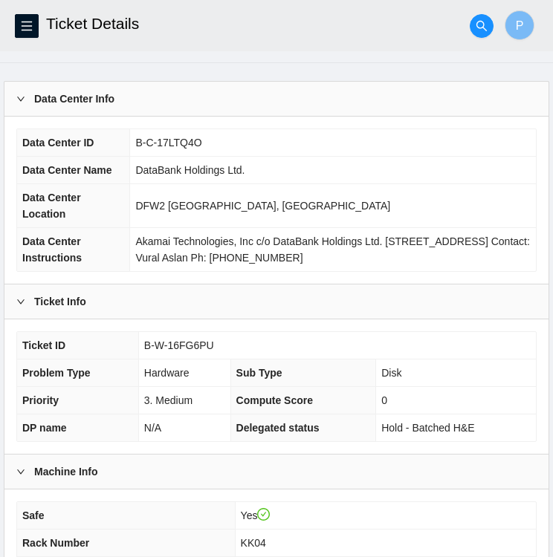
scroll to position [39, 0]
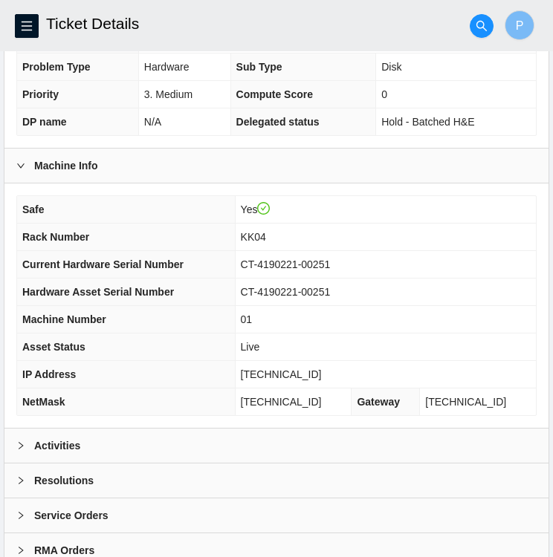
scroll to position [386, 0]
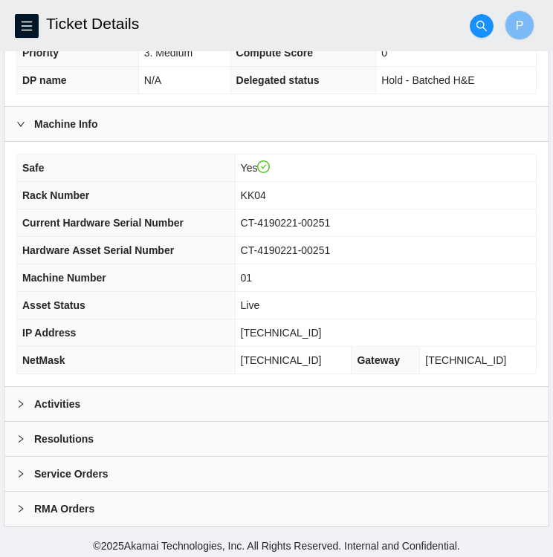
click at [225, 397] on div "Activities" at bounding box center [276, 404] width 544 height 34
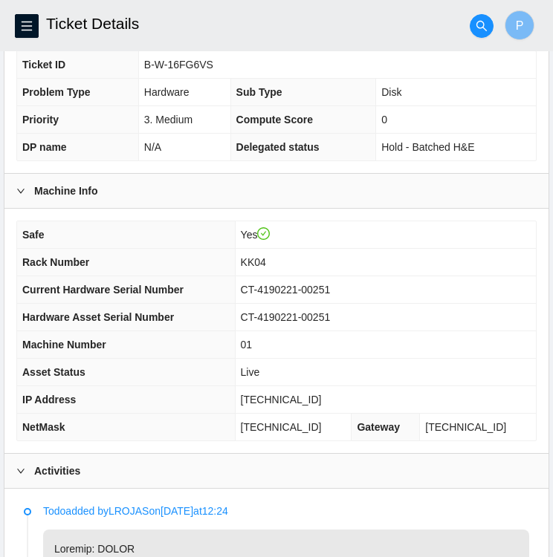
scroll to position [312, 0]
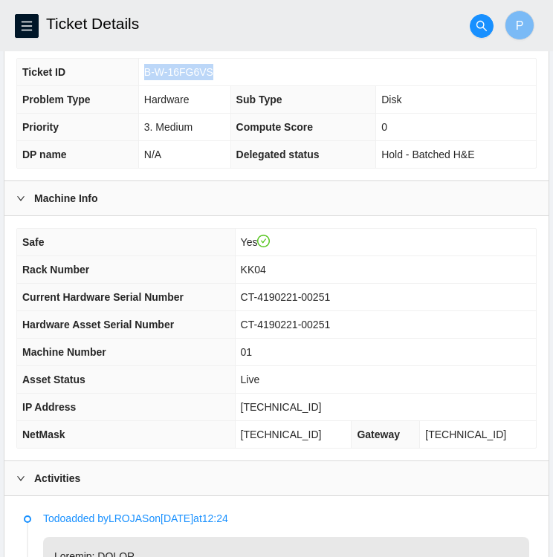
drag, startPoint x: 208, startPoint y: 67, endPoint x: 145, endPoint y: 64, distance: 63.2
click at [145, 66] on span "B-W-16FG6VS" at bounding box center [178, 72] width 69 height 12
copy span "B-W-16FG6VS"
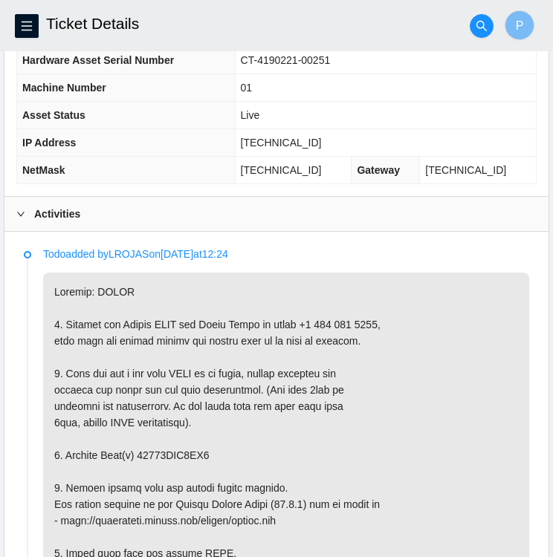
scroll to position [808, 0]
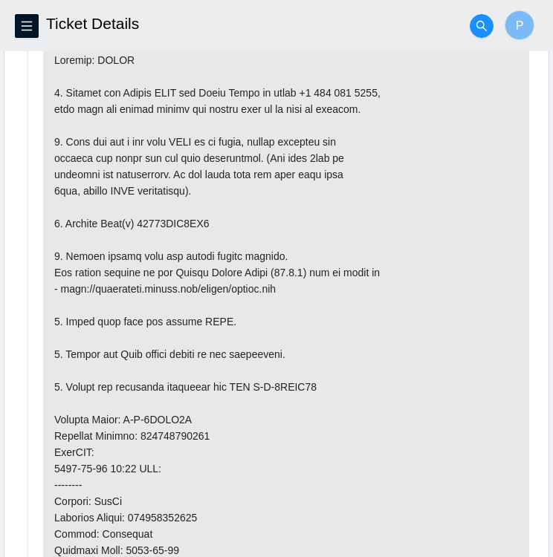
click at [431, 298] on p at bounding box center [286, 436] width 486 height 790
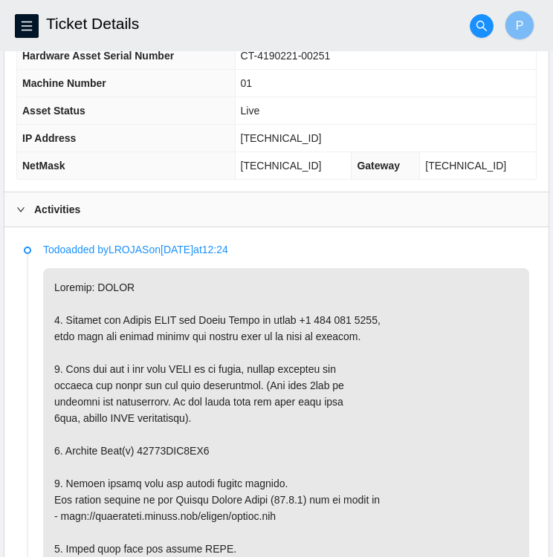
scroll to position [579, 0]
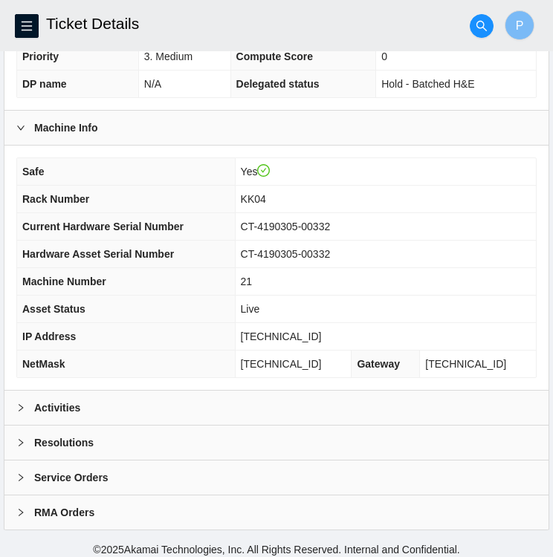
scroll to position [385, 0]
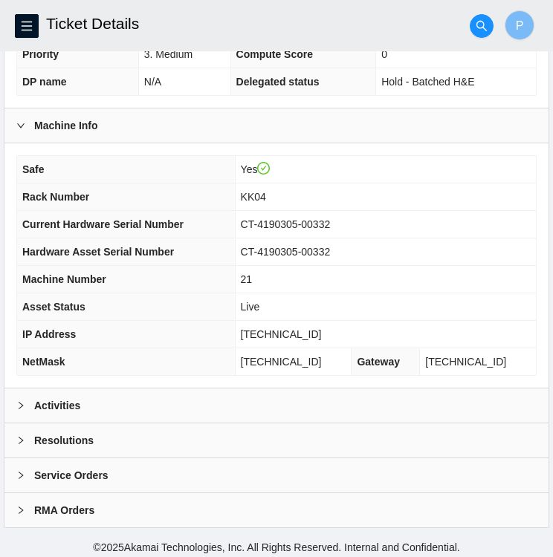
click at [134, 398] on div "Activities" at bounding box center [276, 405] width 544 height 34
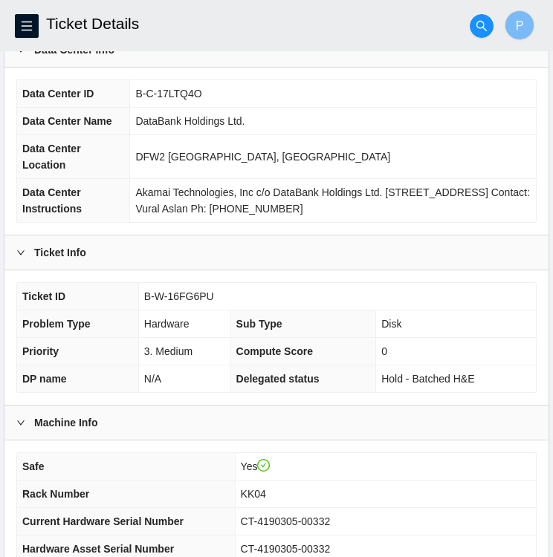
scroll to position [85, 0]
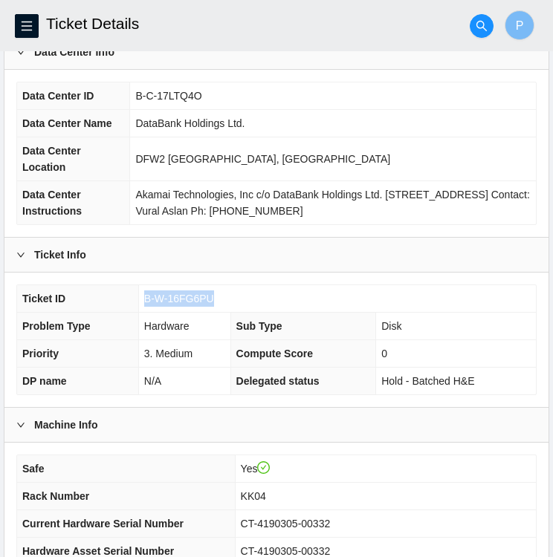
drag, startPoint x: 214, startPoint y: 296, endPoint x: 137, endPoint y: 293, distance: 77.3
click at [137, 293] on tr "Ticket ID B-W-16FG6PU" at bounding box center [276, 298] width 518 height 27
copy tr "B-W-16FG6PU"
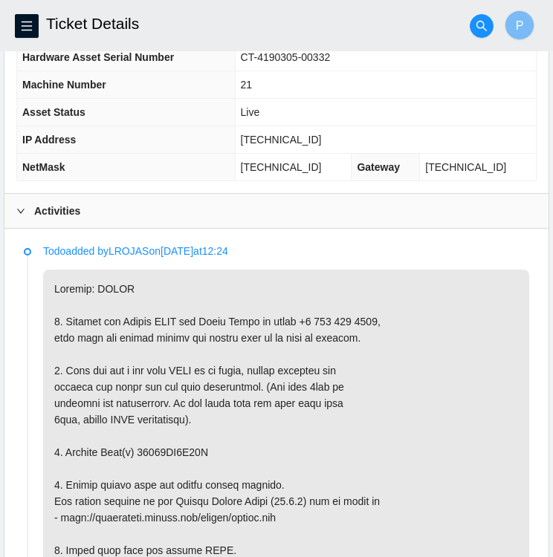
scroll to position [579, 0]
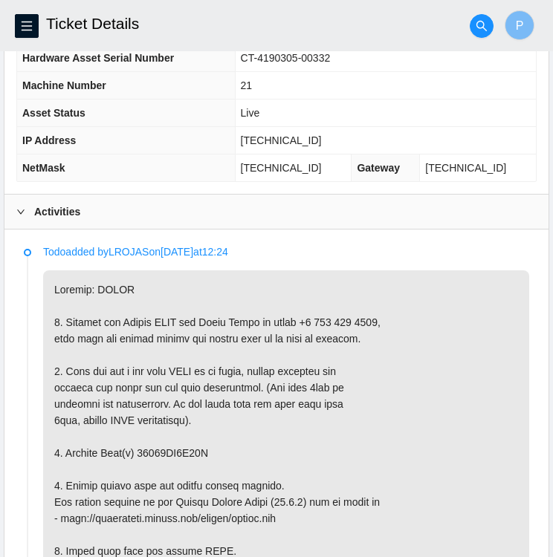
click at [21, 210] on icon "right" at bounding box center [20, 211] width 7 height 4
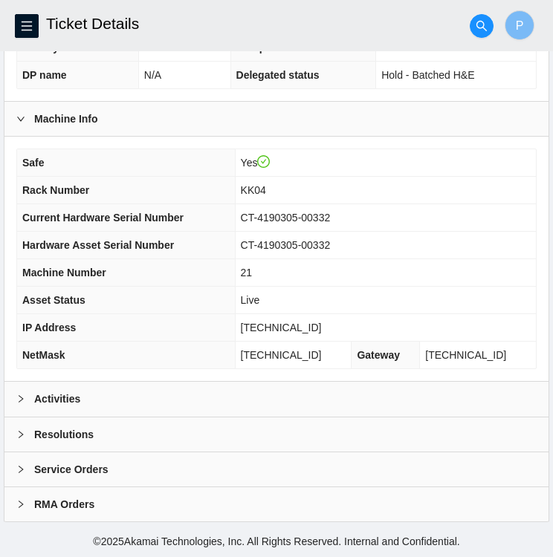
scroll to position [386, 0]
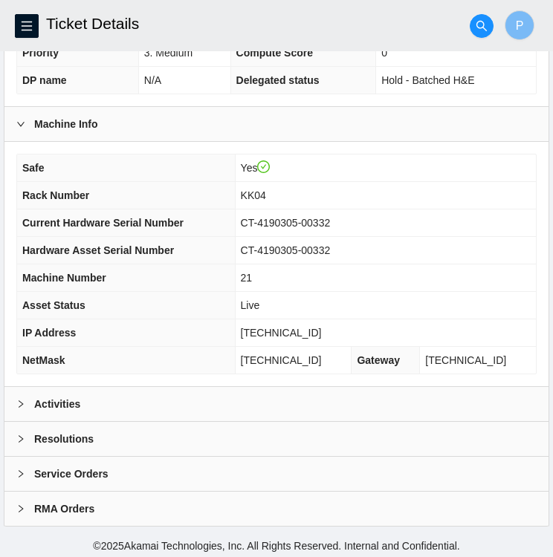
click at [25, 439] on div at bounding box center [25, 439] width 18 height 16
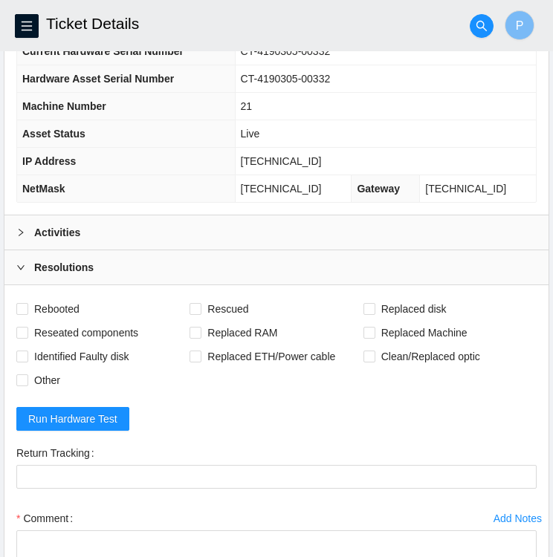
scroll to position [559, 0]
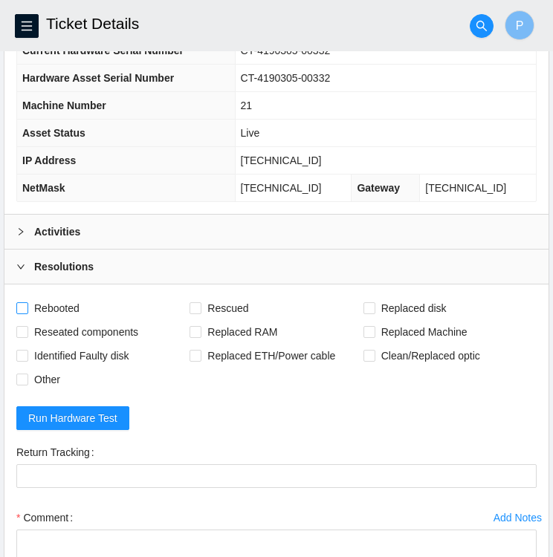
click at [25, 302] on input "Rebooted" at bounding box center [21, 307] width 10 height 10
checkbox input "true"
click at [197, 305] on input "Rescued" at bounding box center [194, 307] width 10 height 10
checkbox input "true"
click at [371, 302] on input "Replaced disk" at bounding box center [368, 307] width 10 height 10
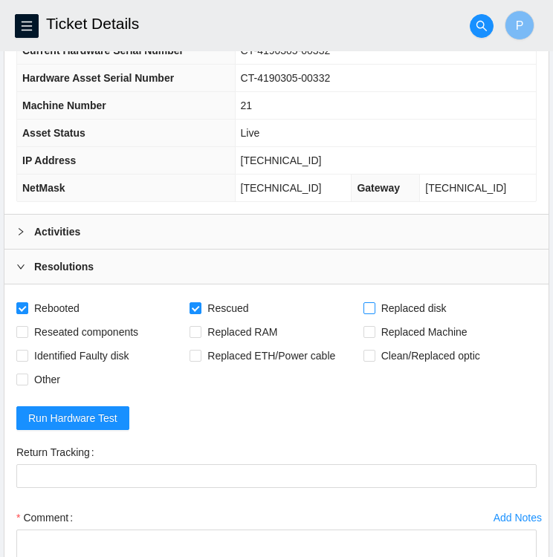
checkbox input "true"
click at [24, 351] on input "Identified Faulty disk" at bounding box center [21, 355] width 10 height 10
checkbox input "true"
click at [19, 374] on input "Other" at bounding box center [21, 379] width 10 height 10
checkbox input "true"
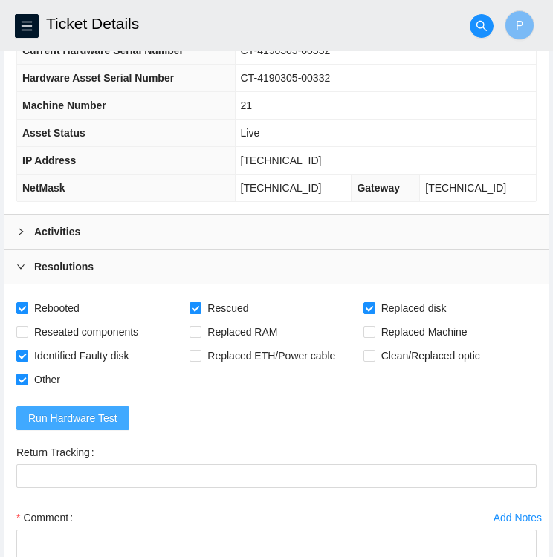
click at [68, 411] on span "Run Hardware Test" at bounding box center [72, 418] width 89 height 16
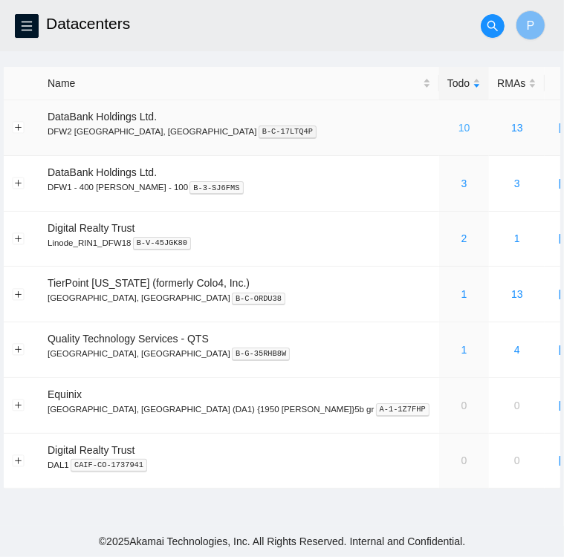
click at [458, 129] on link "10" at bounding box center [464, 128] width 12 height 12
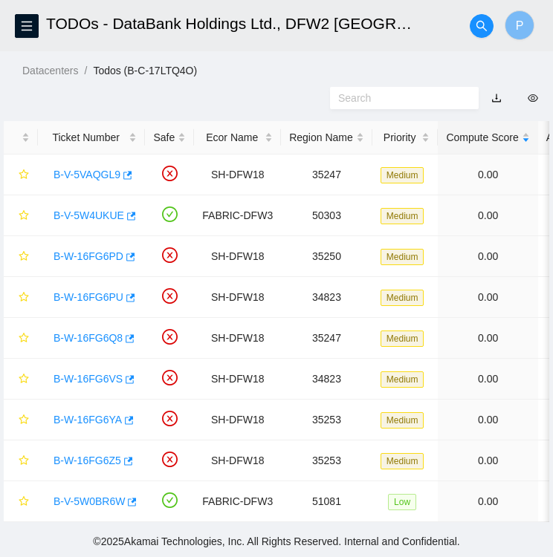
scroll to position [42, 0]
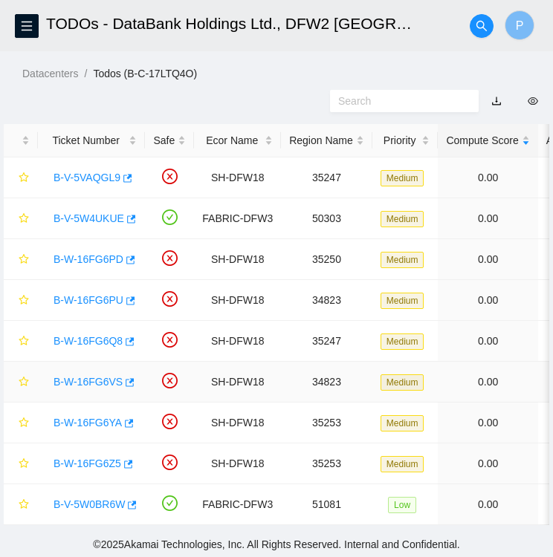
click at [97, 382] on link "B-W-16FG6VS" at bounding box center [87, 382] width 69 height 12
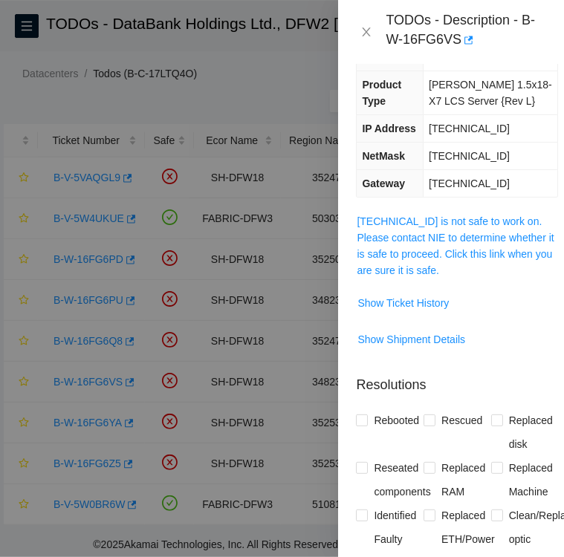
scroll to position [186, 0]
click at [358, 418] on input "Rebooted" at bounding box center [361, 419] width 10 height 10
checkbox input "true"
click at [429, 415] on label "Rescued" at bounding box center [455, 421] width 65 height 24
click at [426, 422] on input "Rescued" at bounding box center [428, 419] width 10 height 10
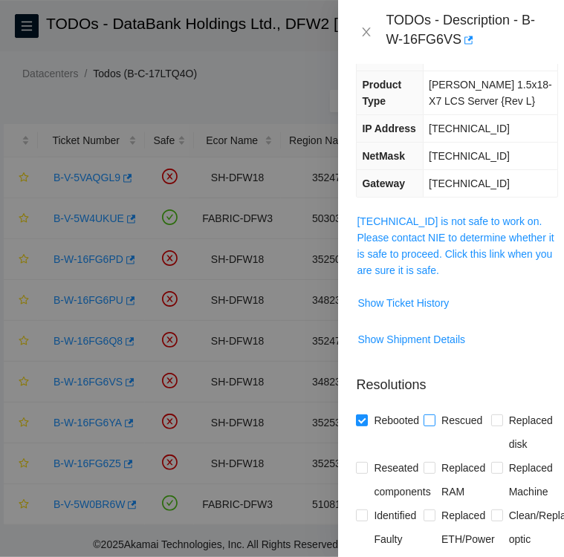
checkbox input "true"
click at [491, 420] on input "Replaced disk" at bounding box center [496, 419] width 10 height 10
checkbox input "true"
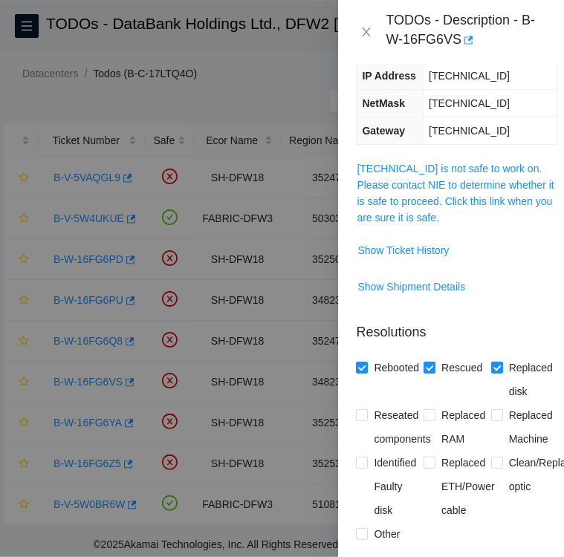
scroll to position [240, 0]
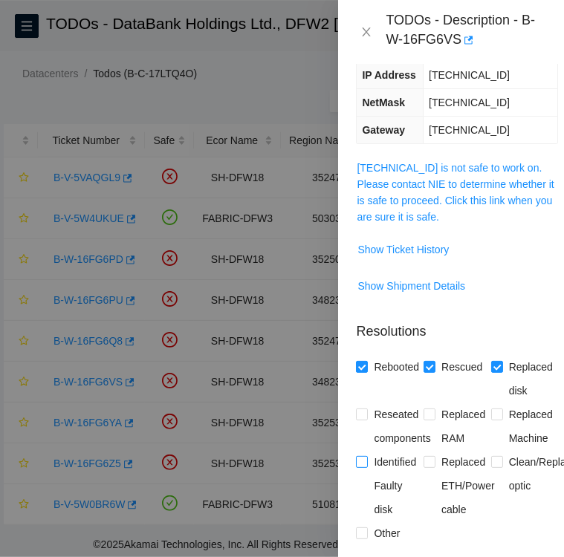
click at [362, 460] on input "Identified Faulty disk" at bounding box center [361, 461] width 10 height 10
checkbox input "true"
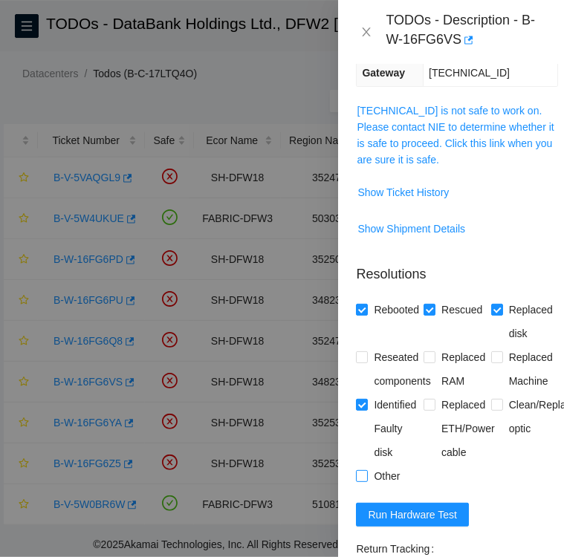
click at [360, 472] on input "Other" at bounding box center [361, 475] width 10 height 10
checkbox input "true"
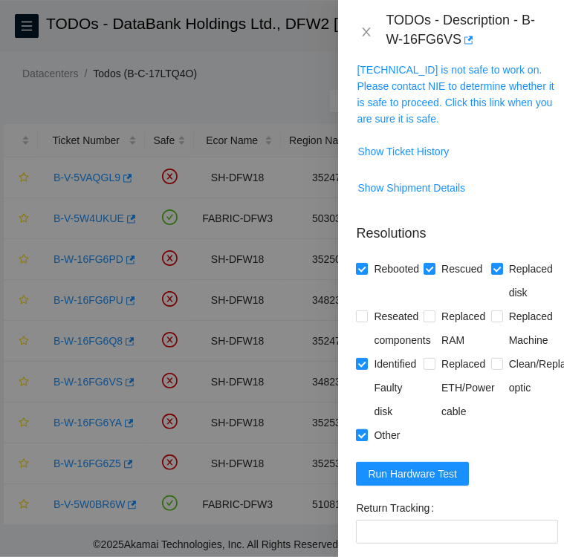
scroll to position [341, 0]
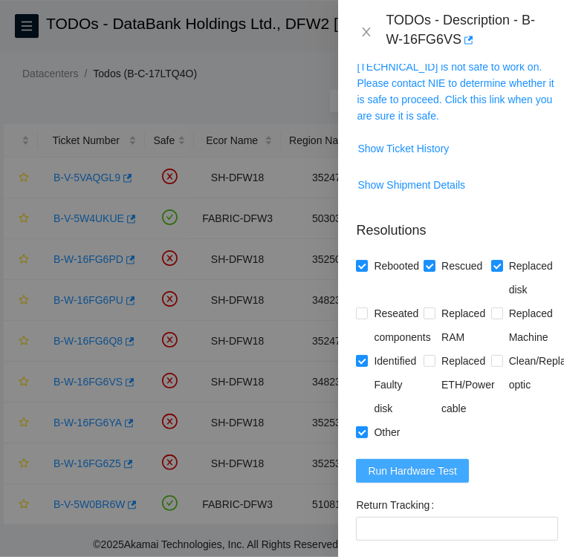
click at [401, 474] on span "Run Hardware Test" at bounding box center [412, 471] width 89 height 16
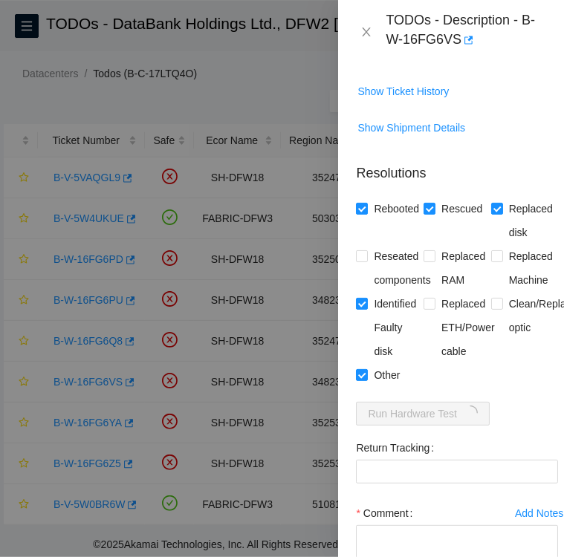
scroll to position [400, 0]
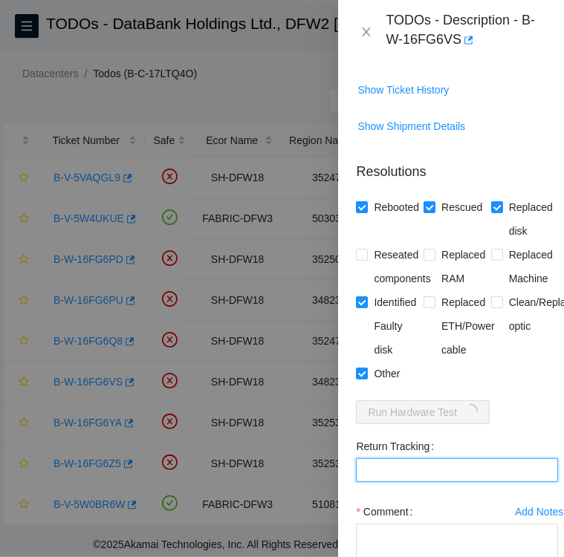
click at [415, 471] on Tracking "Return Tracking" at bounding box center [457, 470] width 202 height 24
paste Tracking "463470057848"
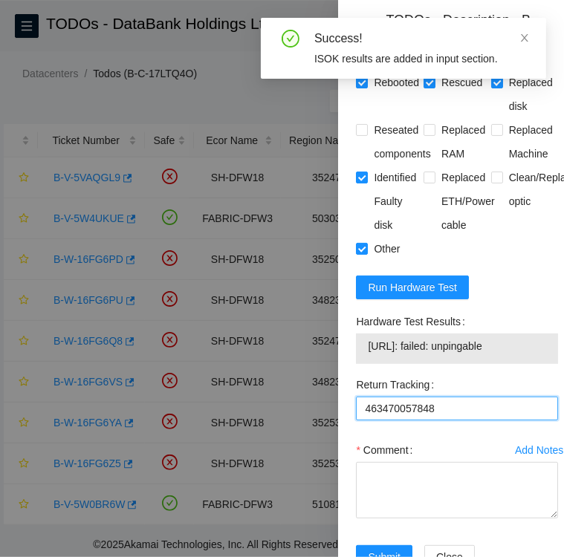
scroll to position [524, 0]
type Tracking "463470057848"
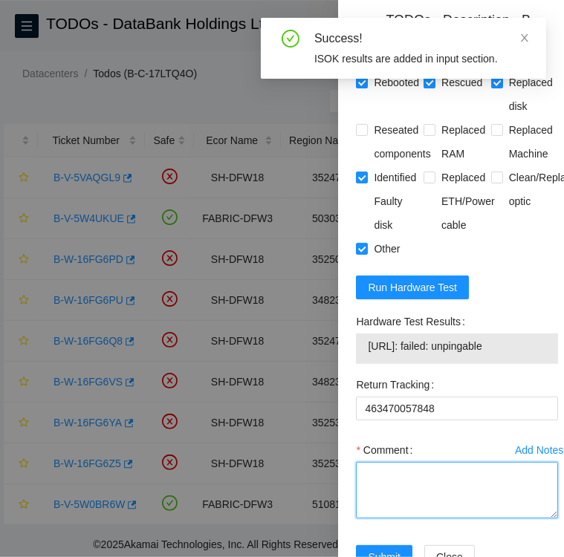
click at [389, 469] on textarea "Comment" at bounding box center [457, 490] width 202 height 56
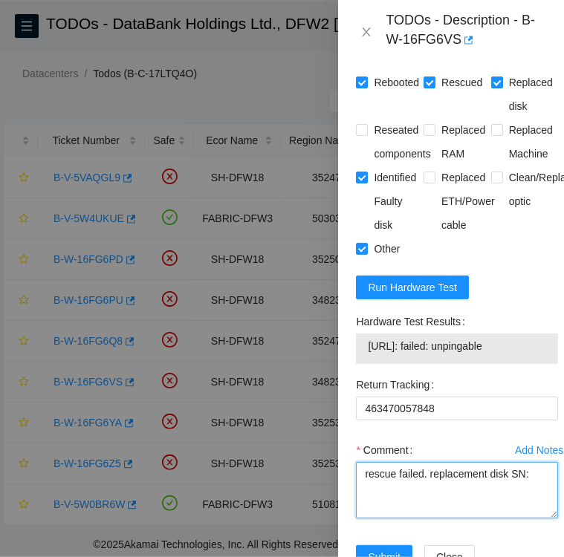
click at [527, 473] on textarea "rescue failed. replacement disk SN:" at bounding box center [457, 490] width 202 height 56
paste textarea "S1G0NYAF701183"
click at [505, 475] on textarea "rescue failed. replacement disk SN: S1G0NYAF701183" at bounding box center [457, 490] width 202 height 56
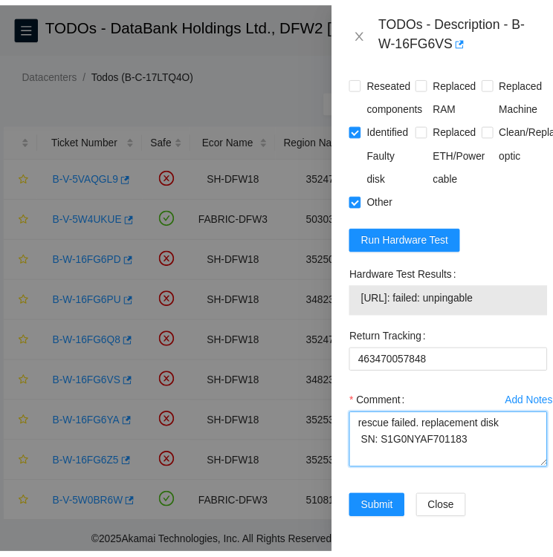
scroll to position [593, 0]
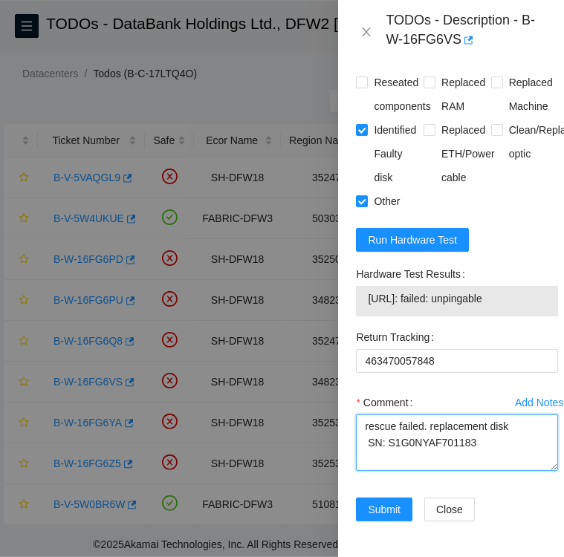
type textarea "rescue failed. replacement disk SN: S1G0NYAF701183"
drag, startPoint x: 518, startPoint y: 276, endPoint x: 374, endPoint y: 277, distance: 144.1
click at [374, 290] on span "[URL]: failed: unpingable" at bounding box center [457, 298] width 178 height 16
click at [498, 432] on textarea "rescue failed. replacement disk SN: S1G0NYAF701183" at bounding box center [457, 442] width 202 height 56
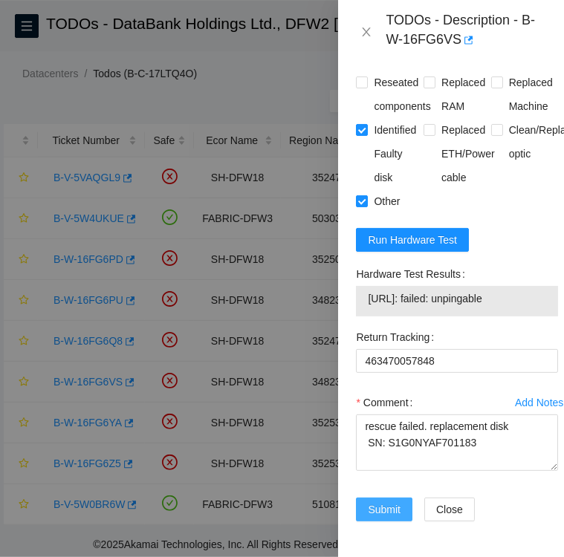
click at [374, 501] on span "Submit" at bounding box center [384, 509] width 33 height 16
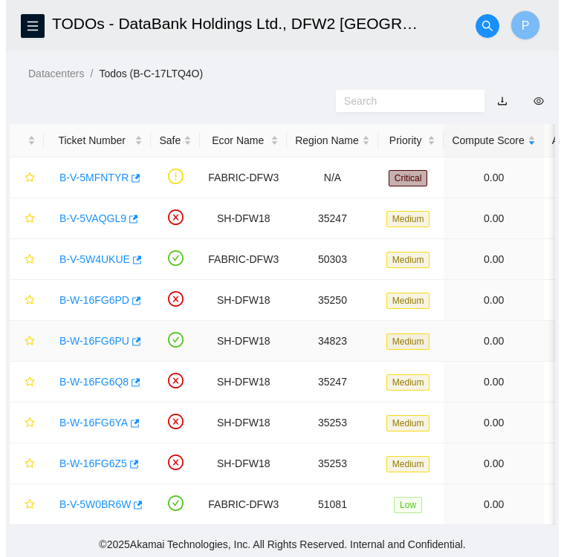
scroll to position [0, 0]
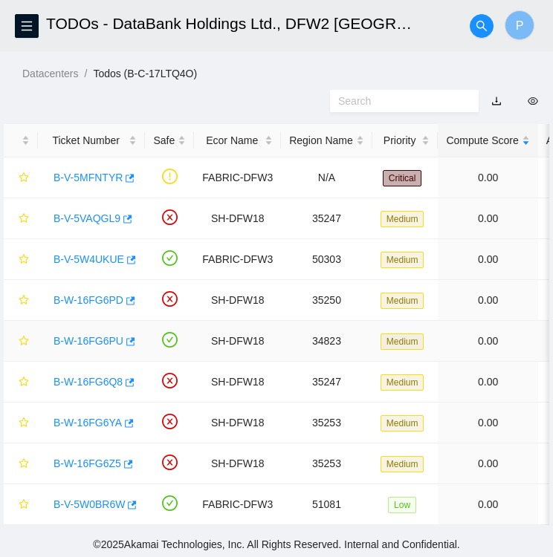
click at [94, 342] on link "B-W-16FG6PU" at bounding box center [88, 341] width 70 height 12
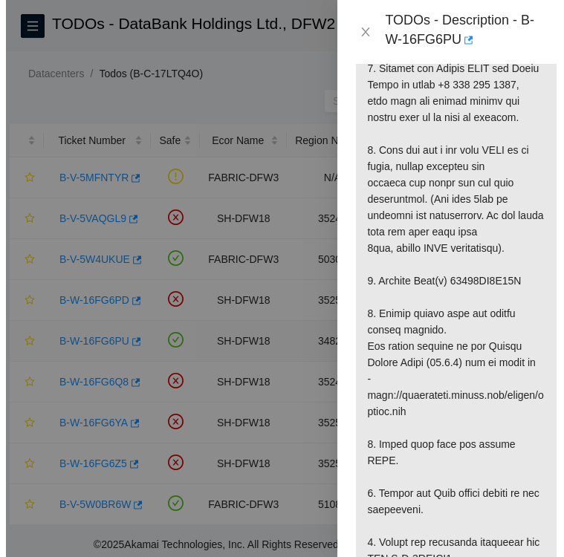
scroll to position [1592, 0]
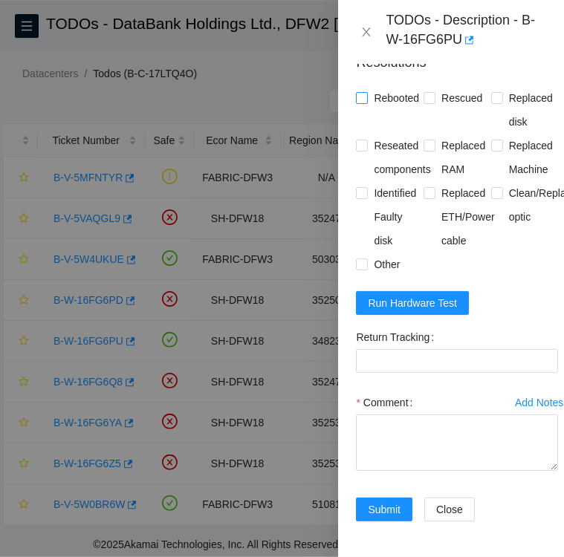
click at [356, 92] on input "Rebooted" at bounding box center [361, 97] width 10 height 10
checkbox input "true"
click at [425, 92] on input "Rescued" at bounding box center [428, 97] width 10 height 10
checkbox input "true"
click at [491, 92] on input "Replaced disk" at bounding box center [496, 97] width 10 height 10
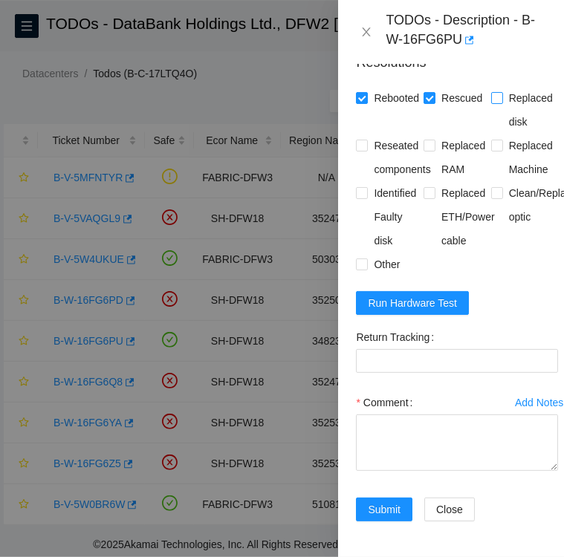
checkbox input "true"
click at [355, 171] on div "Problem Type Hardware Sub Type Disk Rack Number KK04 Machine Number 21 Serial N…" at bounding box center [457, 310] width 238 height 493
click at [362, 187] on input "Identified Faulty disk" at bounding box center [361, 192] width 10 height 10
checkbox input "true"
click at [413, 349] on Tracking "Return Tracking" at bounding box center [457, 361] width 202 height 24
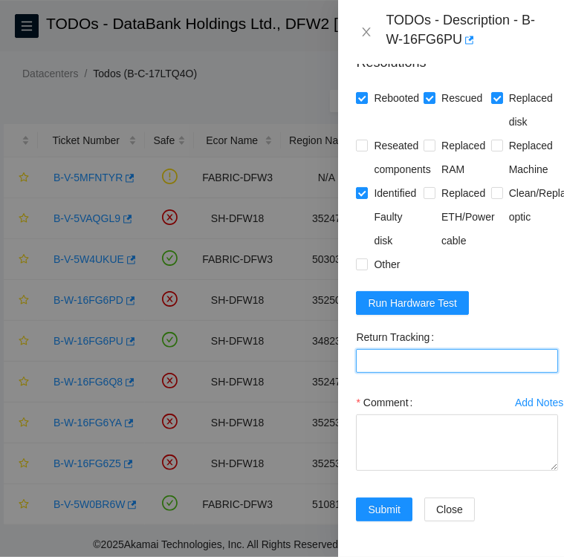
click at [460, 349] on Tracking "Return Tracking" at bounding box center [457, 361] width 202 height 24
paste Tracking "463470057907"
type Tracking "463470057907"
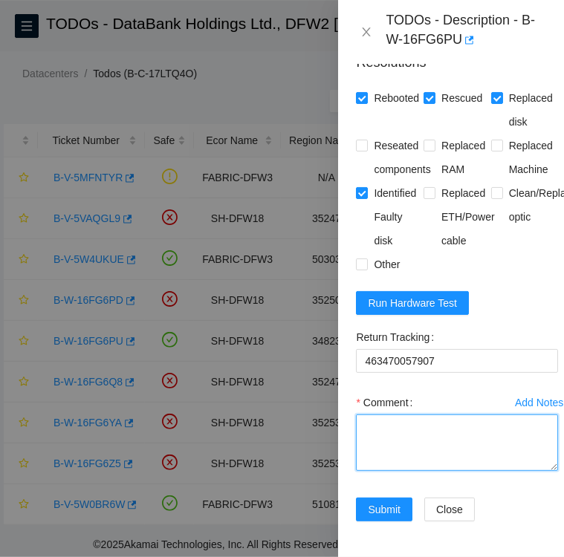
click at [418, 414] on textarea "Comment" at bounding box center [457, 442] width 202 height 56
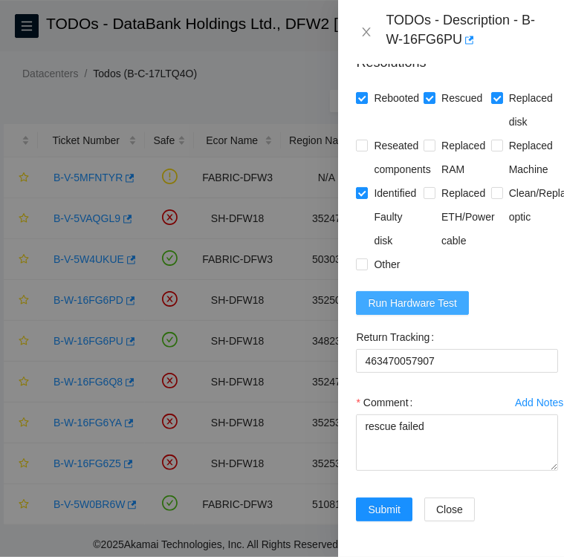
click at [416, 295] on span "Run Hardware Test" at bounding box center [412, 303] width 89 height 16
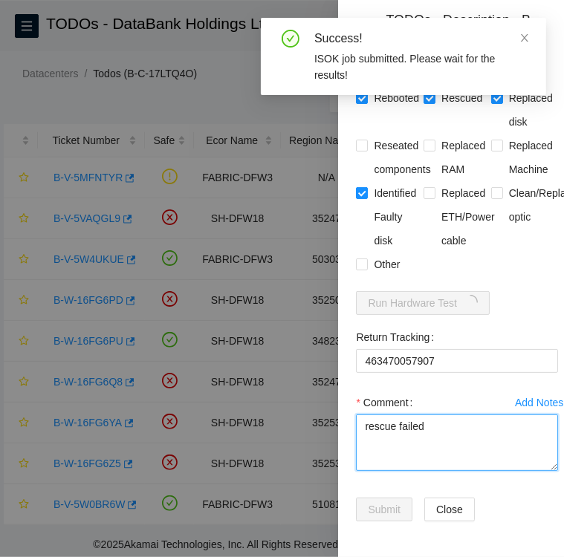
click at [429, 414] on textarea "rescue failed" at bounding box center [457, 442] width 202 height 56
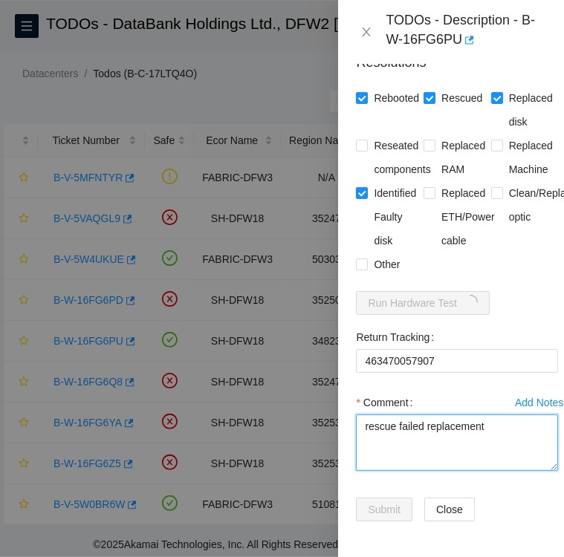
click at [423, 414] on textarea "rescue failed replacement" at bounding box center [457, 442] width 202 height 56
click at [490, 414] on textarea "rescue failed. replacement" at bounding box center [457, 442] width 202 height 56
click at [406, 423] on textarea "rescue failed. replacement disk SN:" at bounding box center [457, 442] width 202 height 56
paste textarea "S1G0NYAF802009"
click at [472, 423] on textarea "rescue failed. replacement disk SN: S1G0NYAF802009" at bounding box center [457, 442] width 202 height 56
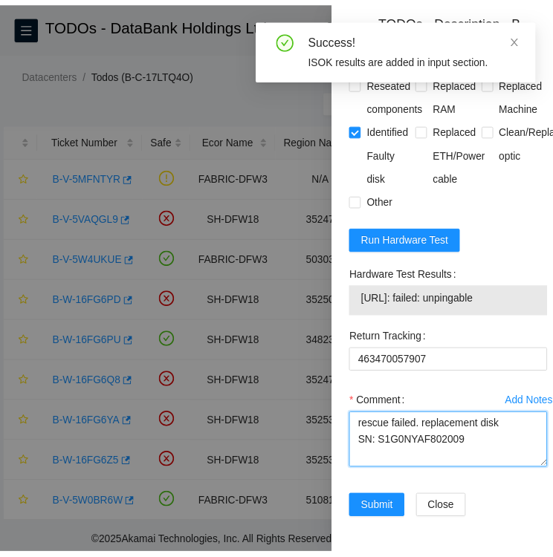
scroll to position [1655, 0]
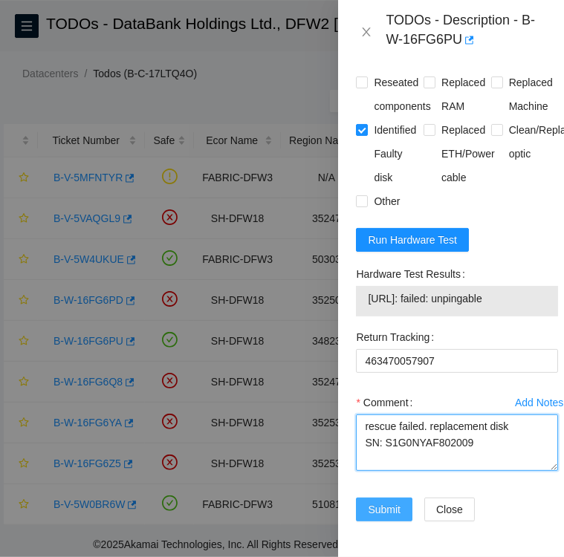
type textarea "rescue failed. replacement disk SN: S1G0NYAF802009"
click at [381, 501] on span "Submit" at bounding box center [384, 509] width 33 height 16
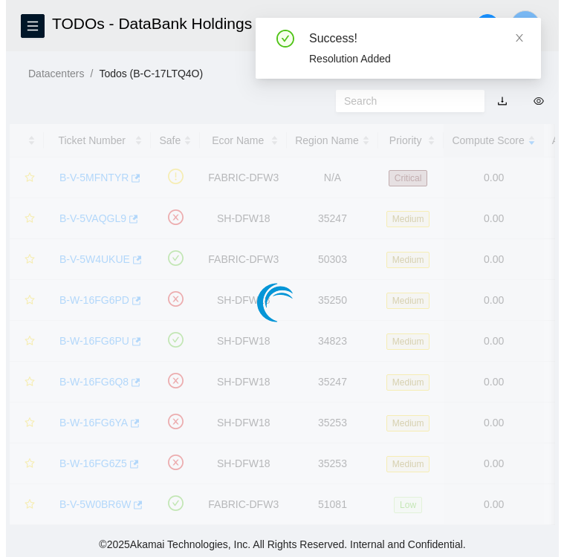
scroll to position [2, 0]
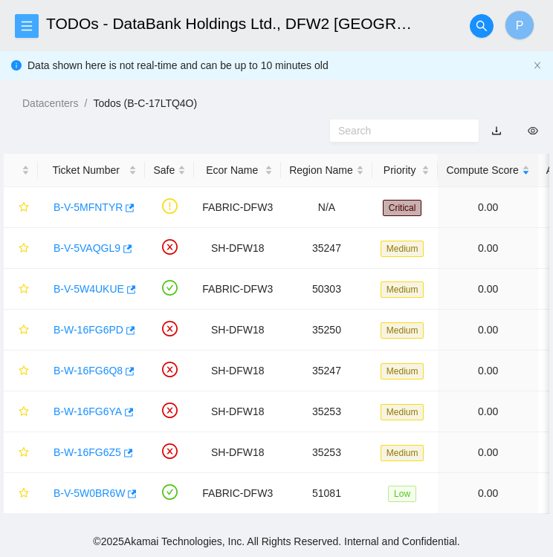
click at [25, 27] on icon "menu" at bounding box center [27, 26] width 12 height 12
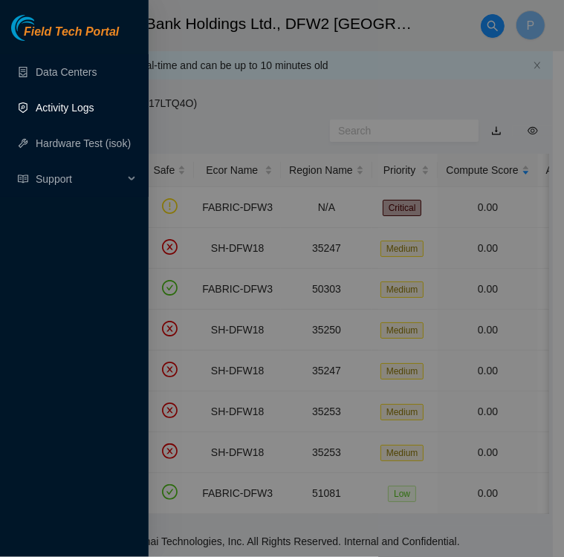
click at [59, 111] on link "Activity Logs" at bounding box center [65, 108] width 59 height 12
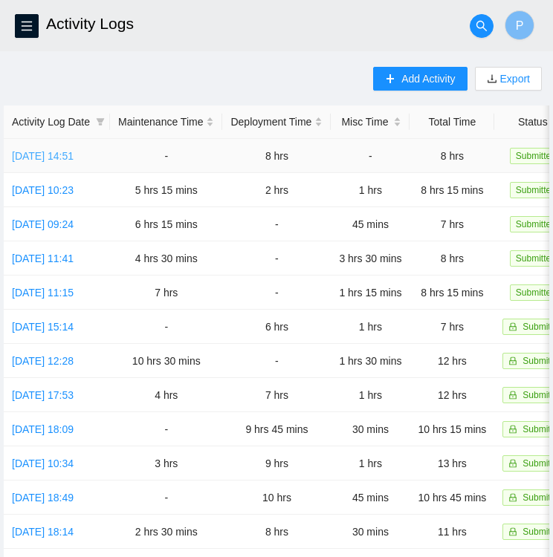
click at [74, 155] on link "[DATE] 14:51" at bounding box center [43, 156] width 62 height 12
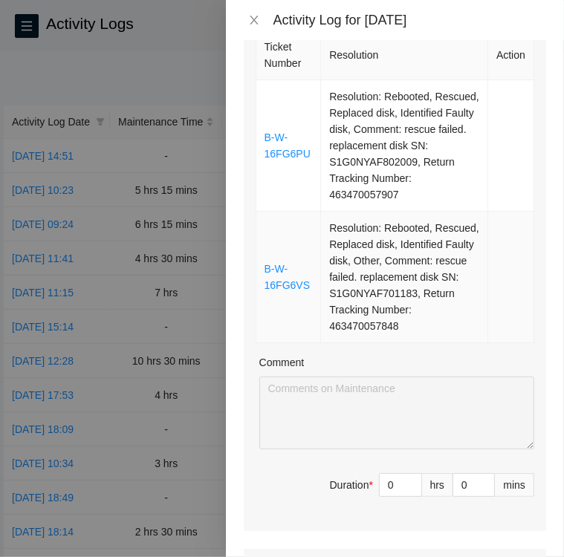
scroll to position [282, 0]
type input "1"
type input "9"
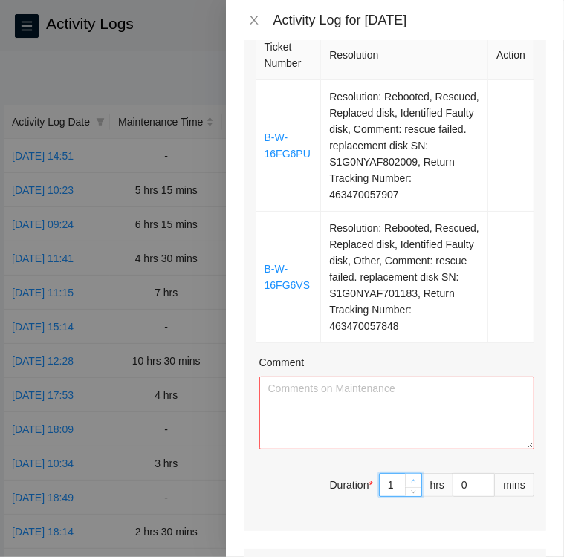
click at [411, 484] on icon "up" at bounding box center [413, 480] width 5 height 5
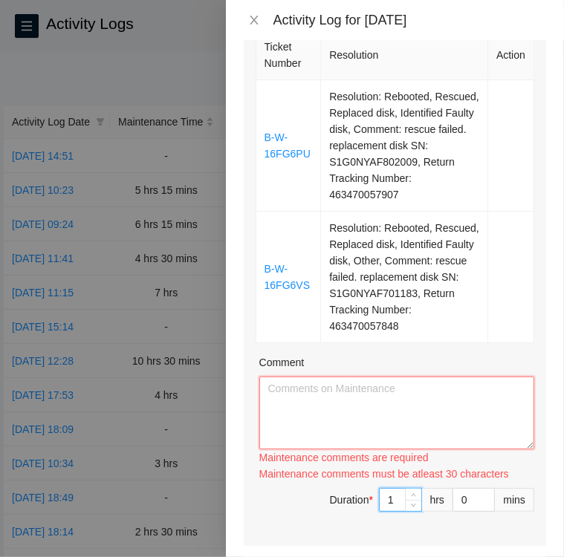
click at [313, 411] on textarea "Comment" at bounding box center [396, 413] width 275 height 73
click at [398, 400] on textarea "Comment" at bounding box center [396, 413] width 275 height 73
paste textarea "Ticket B-W-16FG6VS KK04 Machine 01 • Asked the NOCC via Webex if ticket was saf…"
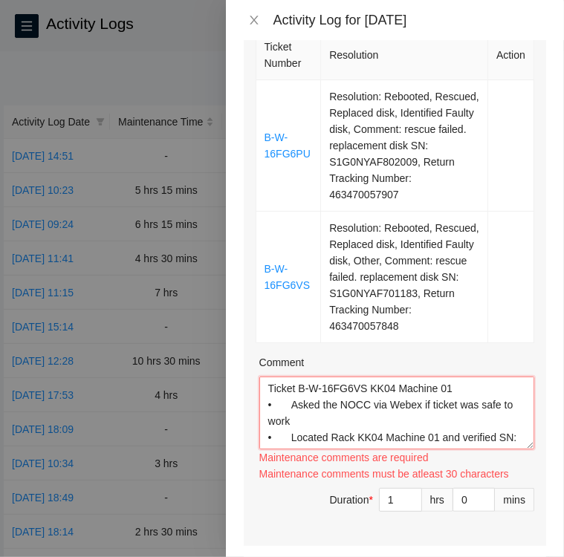
scroll to position [143, 0]
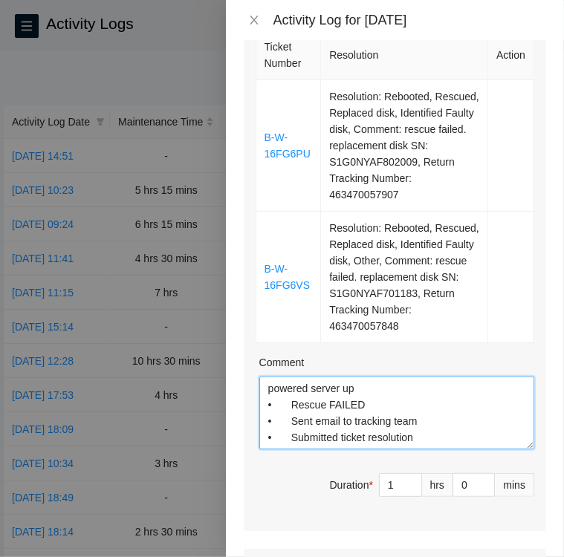
click at [418, 436] on textarea "Ticket B-W-16FG6VS KK04 Machine 01 • Asked the NOCC via Webex if ticket was saf…" at bounding box center [396, 413] width 275 height 73
paste textarea "B-W-16FG6PU KK04 Machine 21"
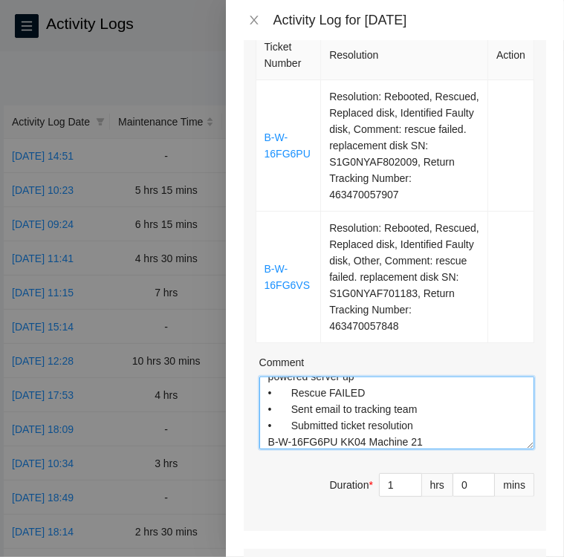
scroll to position [163, 0]
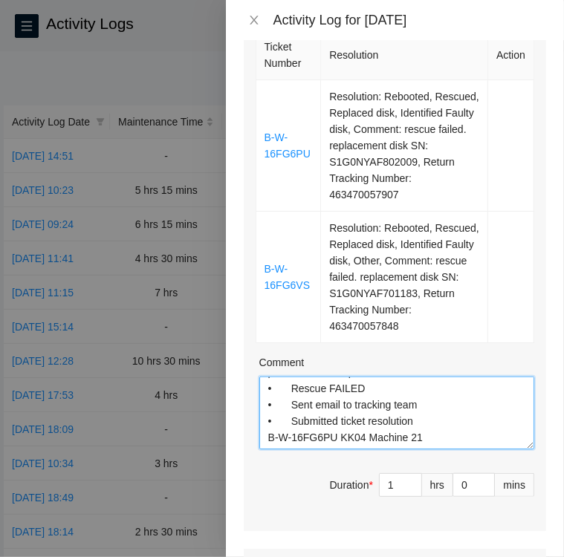
click at [419, 434] on textarea "Ticket B-W-16FG6VS KK04 Machine 01 • Asked the NOCC via Webex if ticket was saf…" at bounding box center [396, 413] width 275 height 73
paste textarea "• Asked the NOCC via Webex if ticket was safe to work • Located Rack KK04 Machi…"
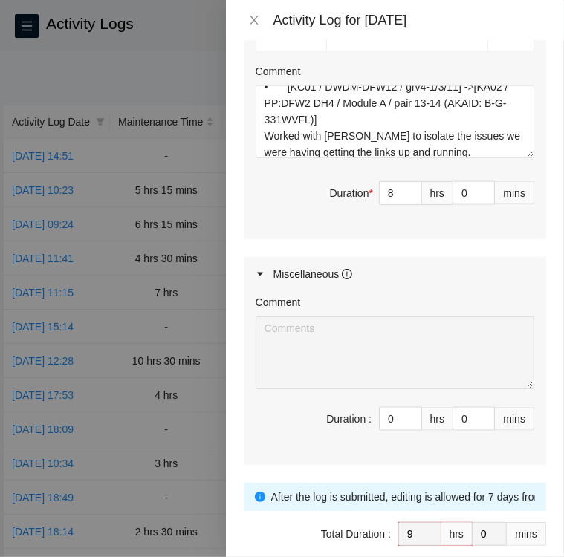
scroll to position [932, 0]
type textarea "Ticket B-W-16FG6VS KK04 Machine 01 • Asked the NOCC via Webex if ticket was saf…"
type input "7"
type input "8"
click at [411, 201] on icon "down" at bounding box center [413, 198] width 5 height 5
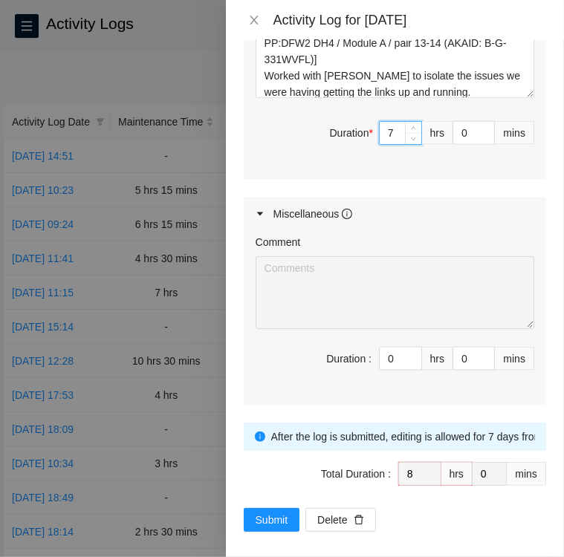
scroll to position [1013, 0]
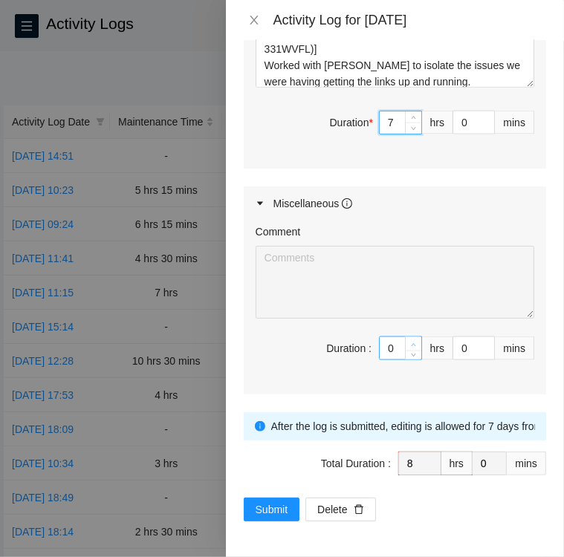
type input "1"
type input "9"
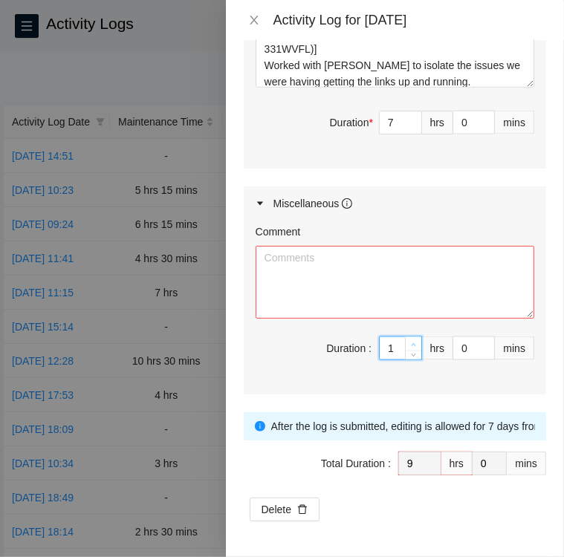
click at [411, 342] on icon "up" at bounding box center [413, 344] width 5 height 5
click at [413, 268] on textarea "Comment" at bounding box center [395, 282] width 279 height 73
paste textarea "Activity Log [DATE] Upon arrival there were 12 tickets showing for DBR on the D…"
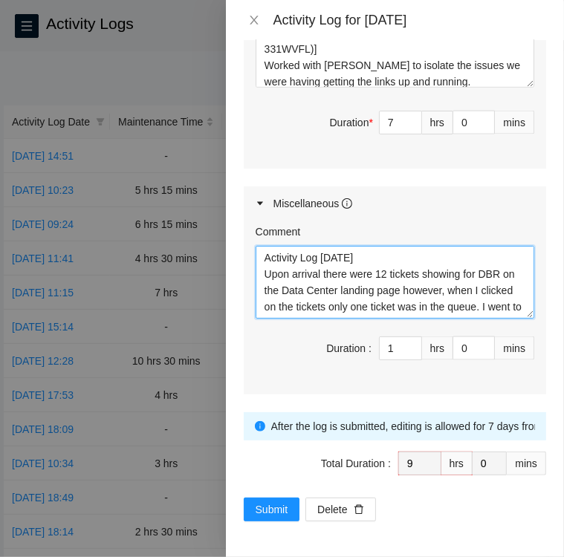
scroll to position [126, 0]
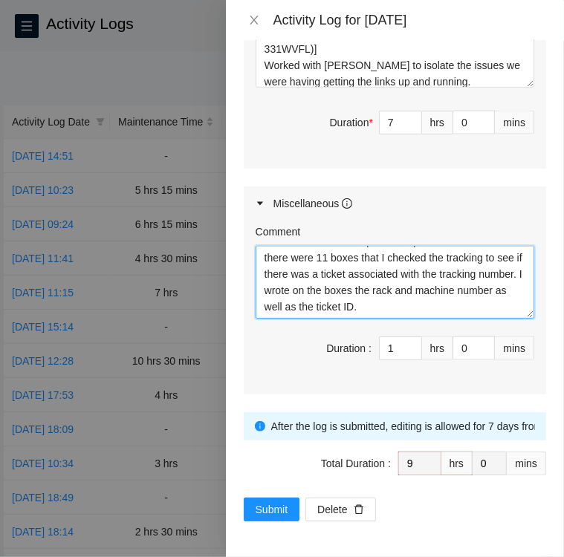
click at [320, 297] on textarea "Activity Log [DATE] Upon arrival there were 12 tickets showing for DBR on the D…" at bounding box center [395, 282] width 279 height 73
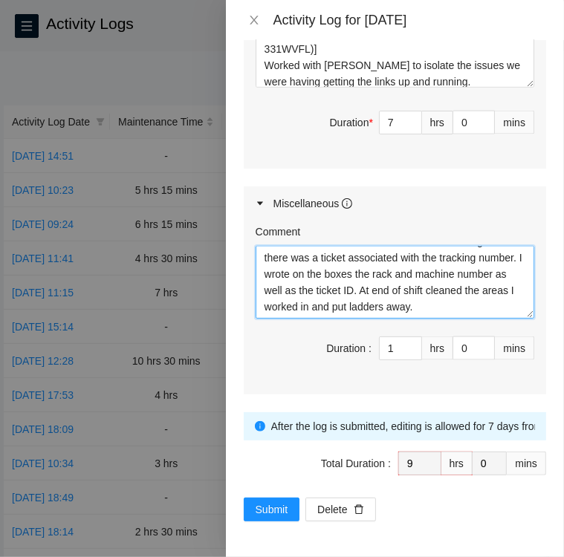
click at [411, 311] on textarea "Activity Log [DATE] Upon arrival there were 12 tickets showing for DBR on the D…" at bounding box center [395, 282] width 279 height 73
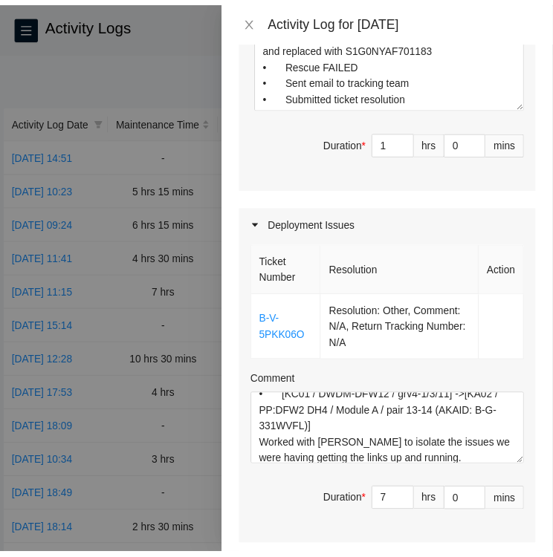
scroll to position [1013, 0]
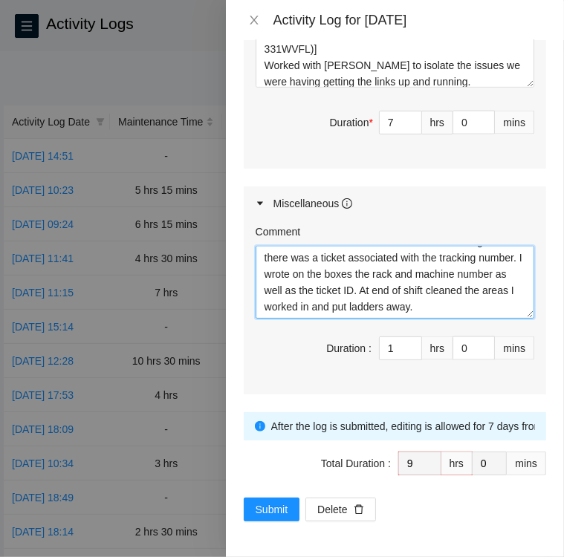
type textarea "Activity Log [DATE] Upon arrival there were 12 tickets showing for DBR on the D…"
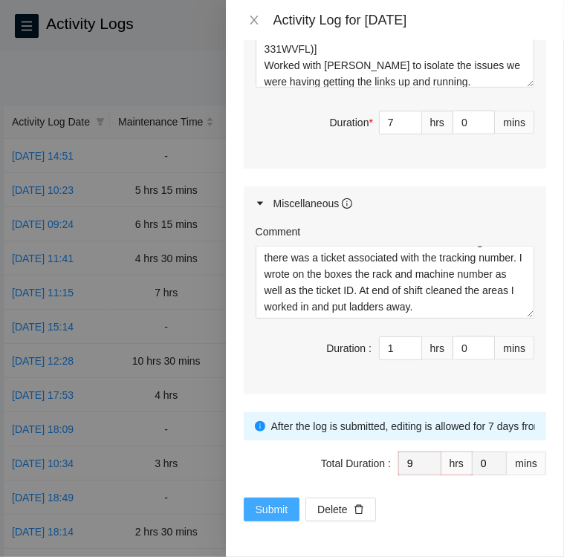
click at [274, 507] on span "Submit" at bounding box center [272, 509] width 33 height 16
